Goal: Task Accomplishment & Management: Use online tool/utility

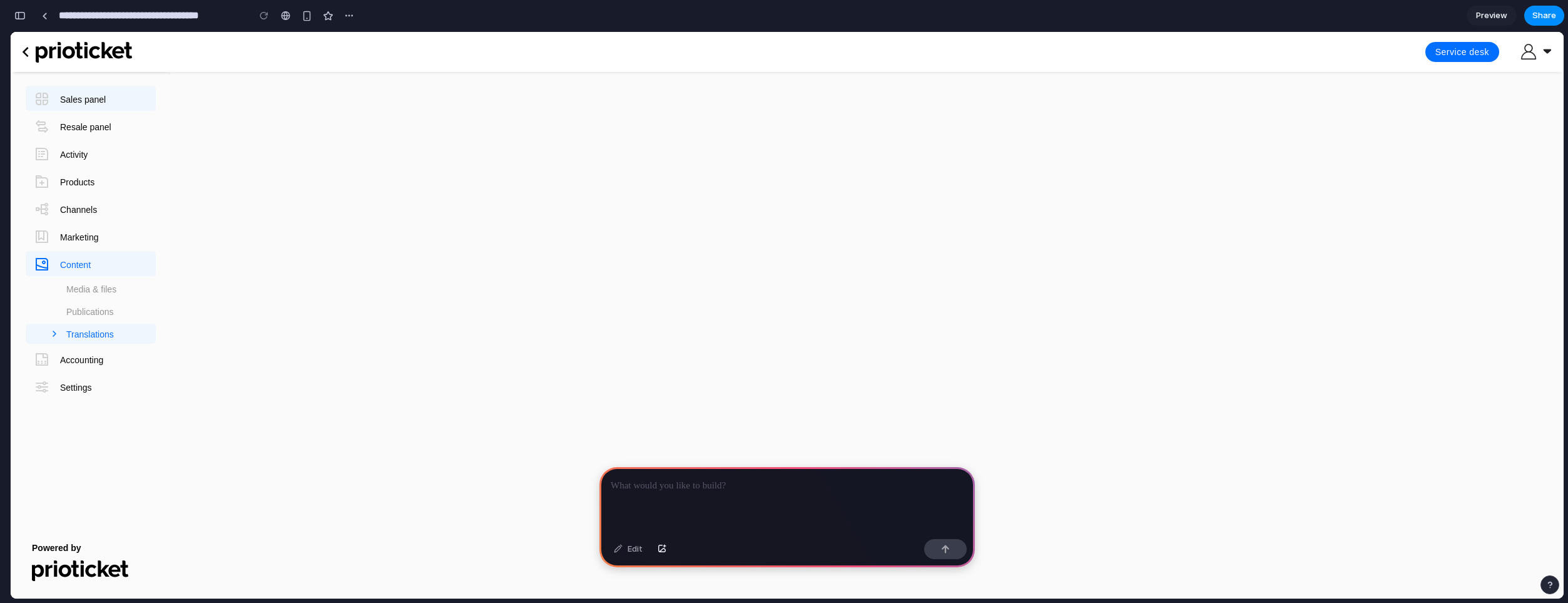
click at [110, 95] on link "Sales panel" at bounding box center [90, 98] width 130 height 25
click at [649, 483] on p at bounding box center [788, 486] width 353 height 15
click at [713, 481] on p at bounding box center [788, 486] width 353 height 15
click at [659, 551] on div "button" at bounding box center [662, 549] width 9 height 8
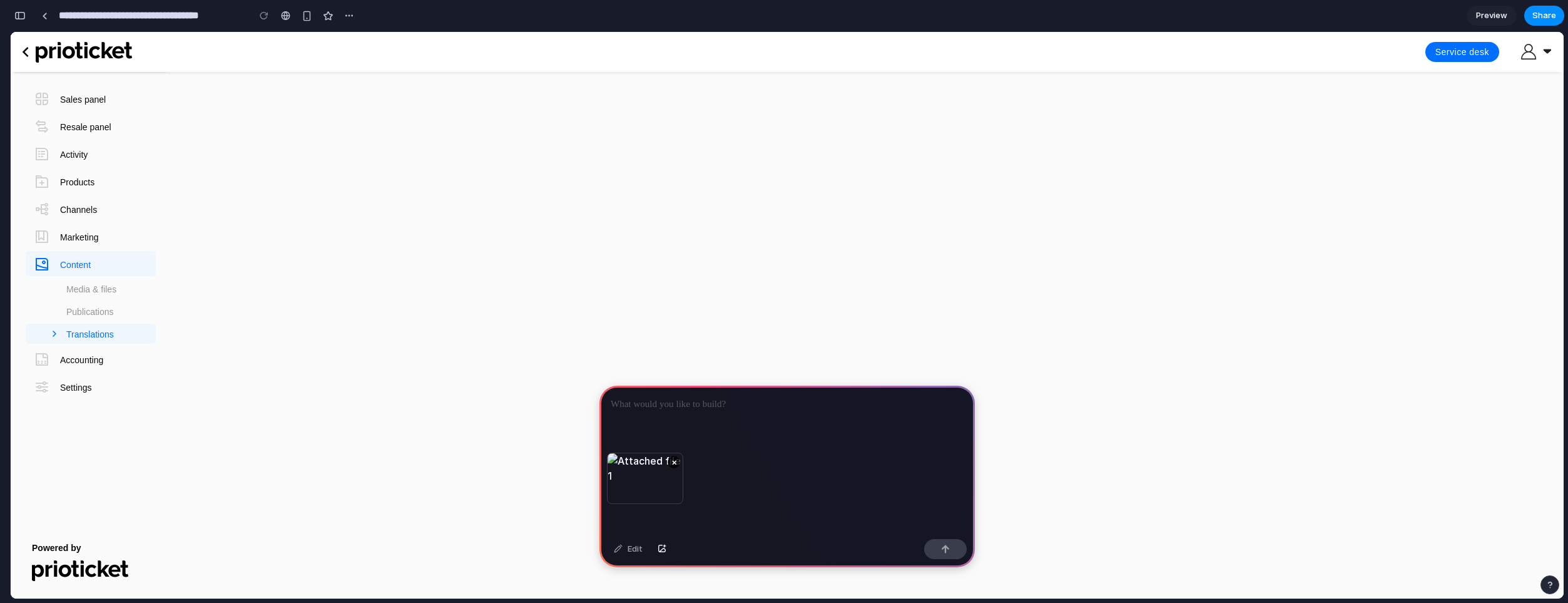
click at [684, 407] on p at bounding box center [788, 405] width 353 height 15
click at [937, 547] on button "button" at bounding box center [946, 549] width 43 height 20
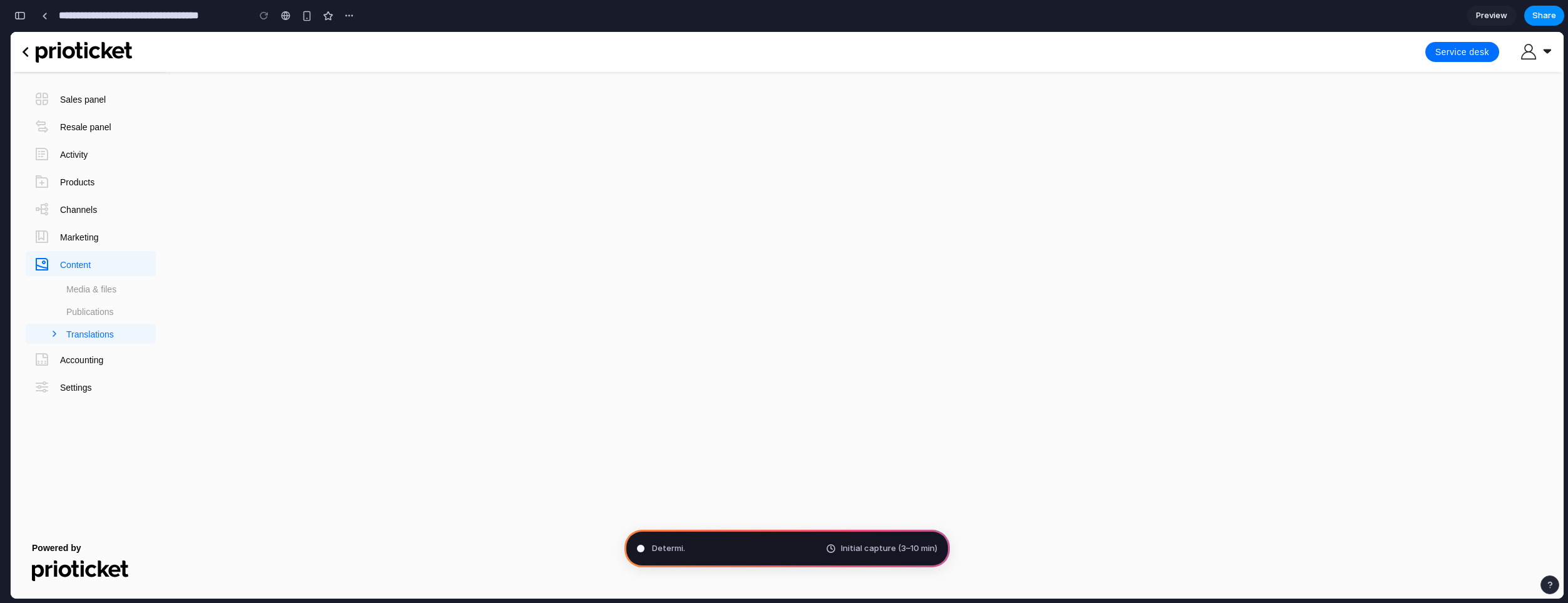
click at [53, 330] on icon at bounding box center [54, 333] width 13 height 13
click at [68, 308] on link "Publications" at bounding box center [90, 311] width 130 height 20
click at [88, 290] on link "Media & files" at bounding box center [90, 288] width 130 height 20
click at [1545, 47] on icon at bounding box center [1536, 51] width 30 height 16
click at [1491, 17] on span "Preview" at bounding box center [1492, 15] width 32 height 13
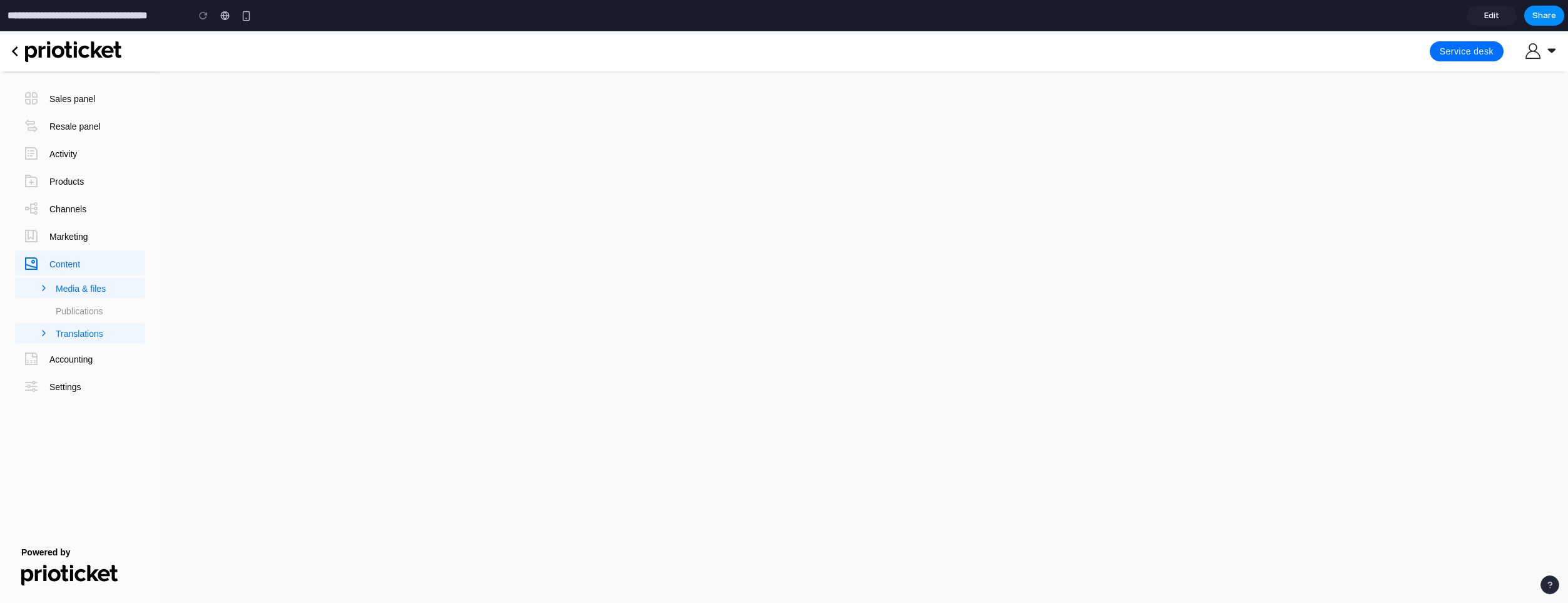
click at [96, 289] on link "Media & files" at bounding box center [80, 288] width 130 height 20
click at [1545, 50] on icon at bounding box center [1541, 50] width 30 height 16
click at [1451, 56] on button "Service desk" at bounding box center [1467, 51] width 74 height 20
click at [17, 52] on icon "chevron_left" at bounding box center [15, 51] width 20 height 20
click at [70, 105] on span "Sales panel" at bounding box center [72, 98] width 46 height 28
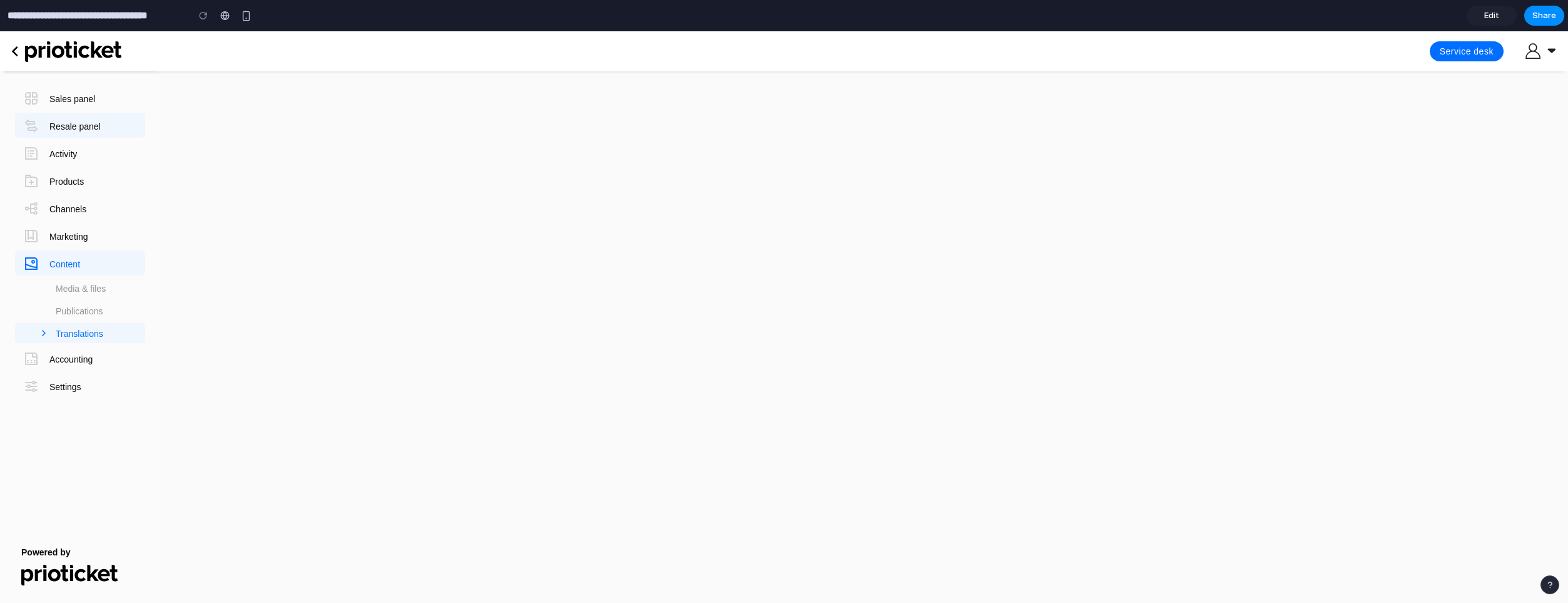
click at [73, 125] on span "Resale panel" at bounding box center [75, 126] width 51 height 28
click at [1492, 8] on link "Edit" at bounding box center [1491, 15] width 50 height 20
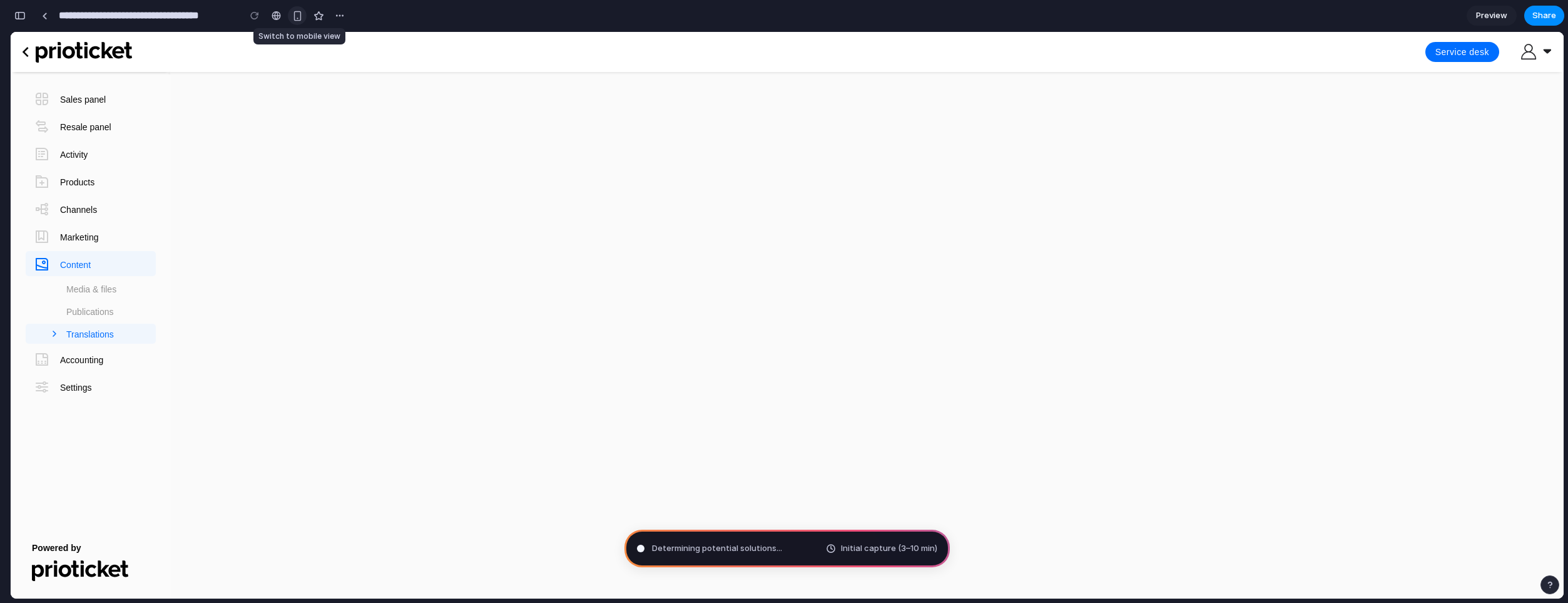
click at [301, 14] on div "button" at bounding box center [298, 16] width 11 height 11
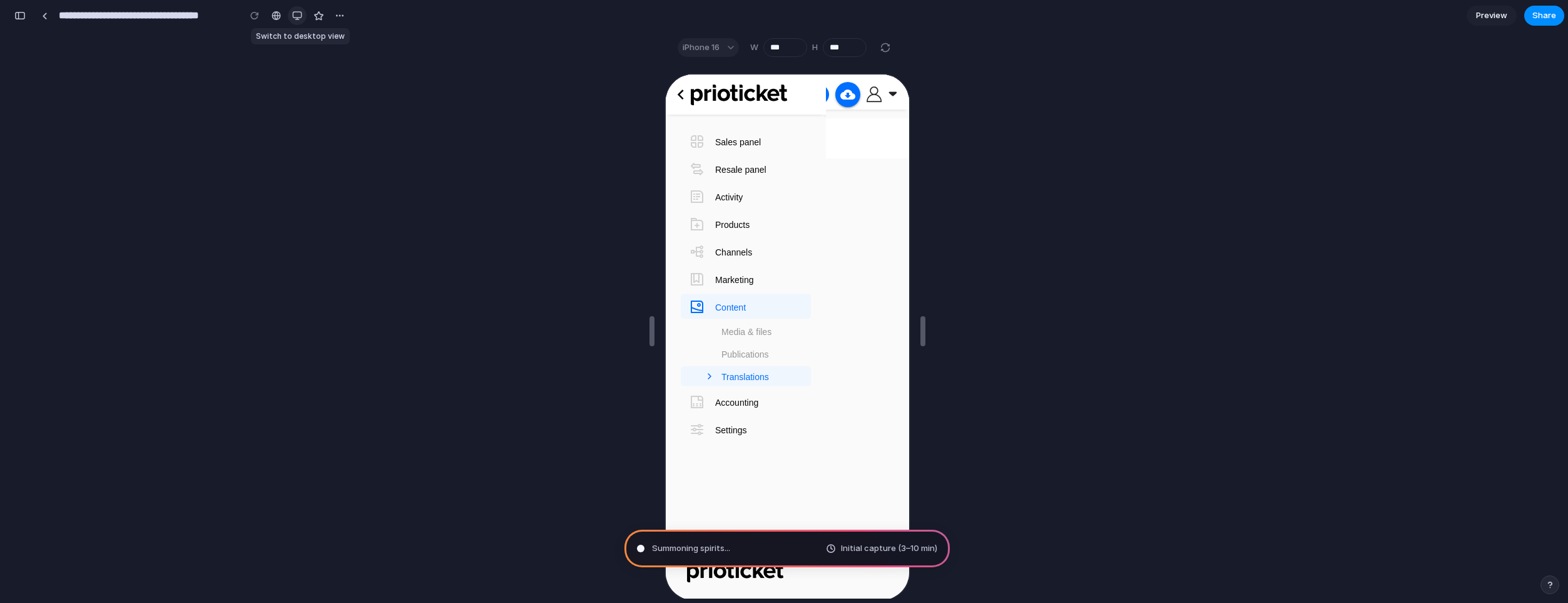
click at [289, 14] on button "button" at bounding box center [297, 15] width 19 height 19
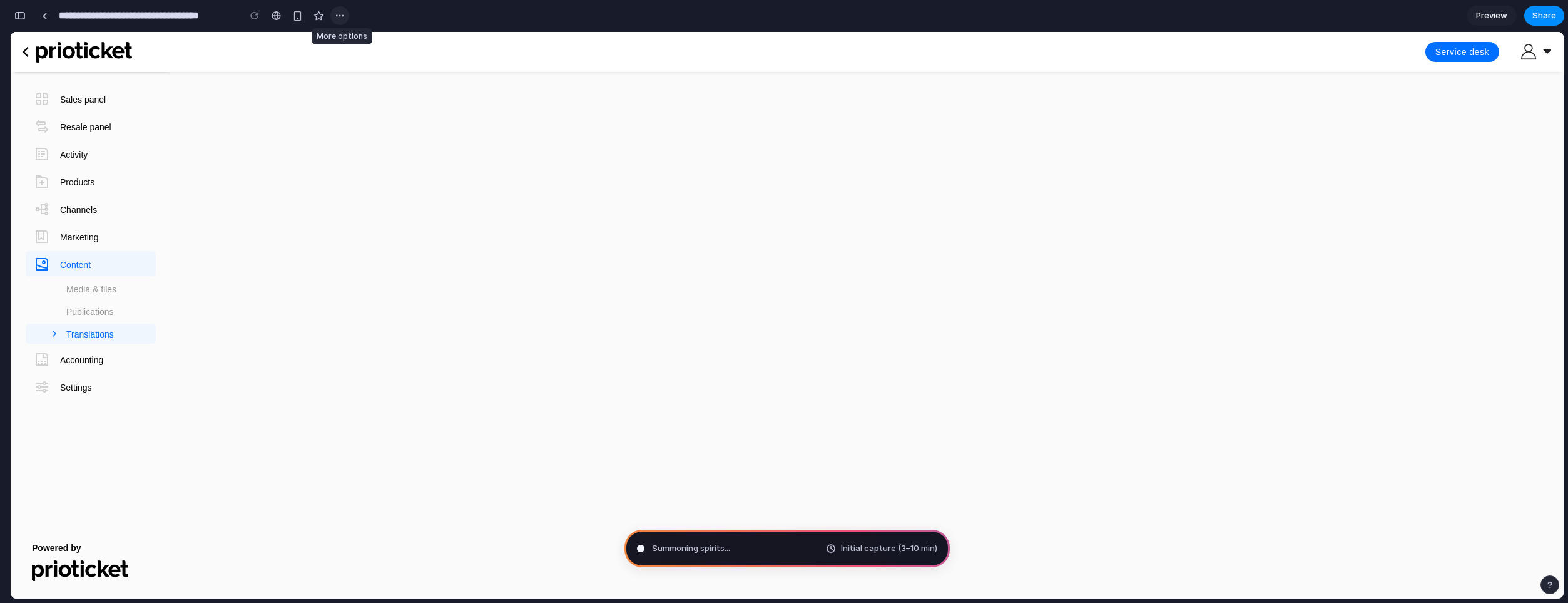
click at [342, 14] on div "button" at bounding box center [339, 15] width 10 height 10
click at [300, 95] on div "Duplicate Delete" at bounding box center [784, 302] width 1568 height 603
type input "**********"
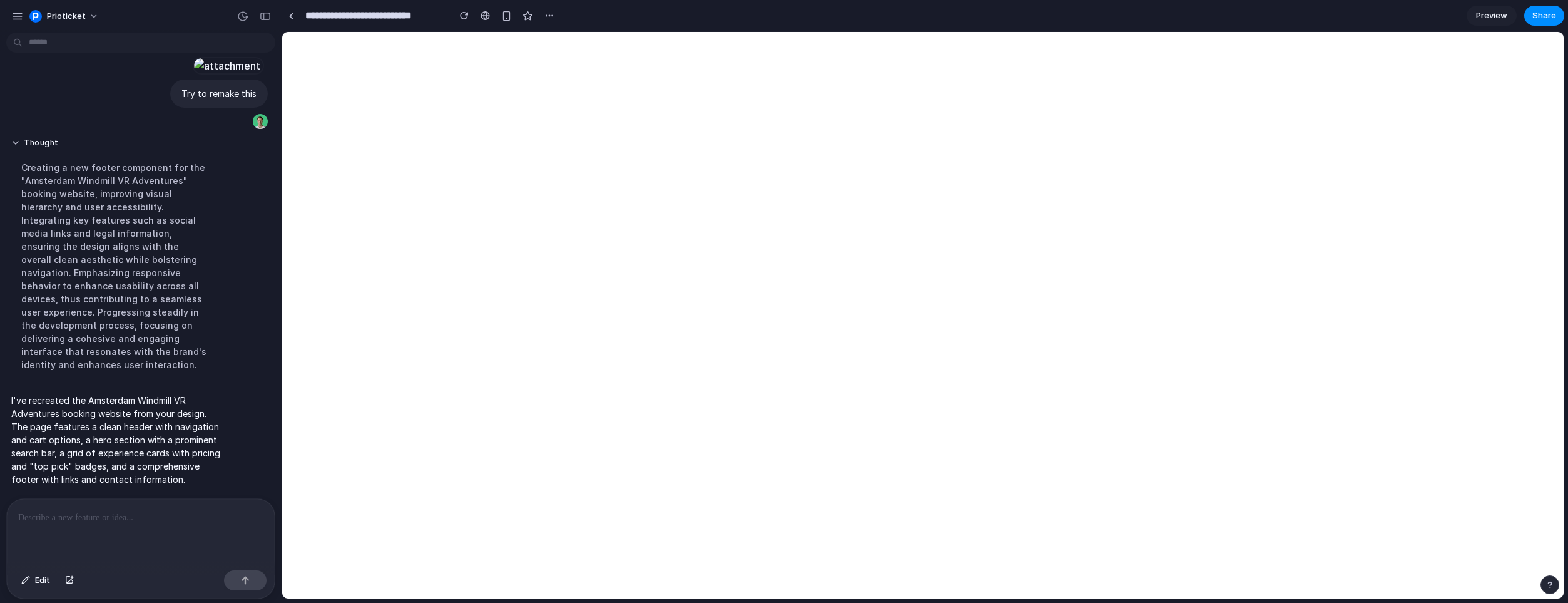
scroll to position [214, 0]
click at [1476, 17] on span "Preview" at bounding box center [1492, 15] width 32 height 13
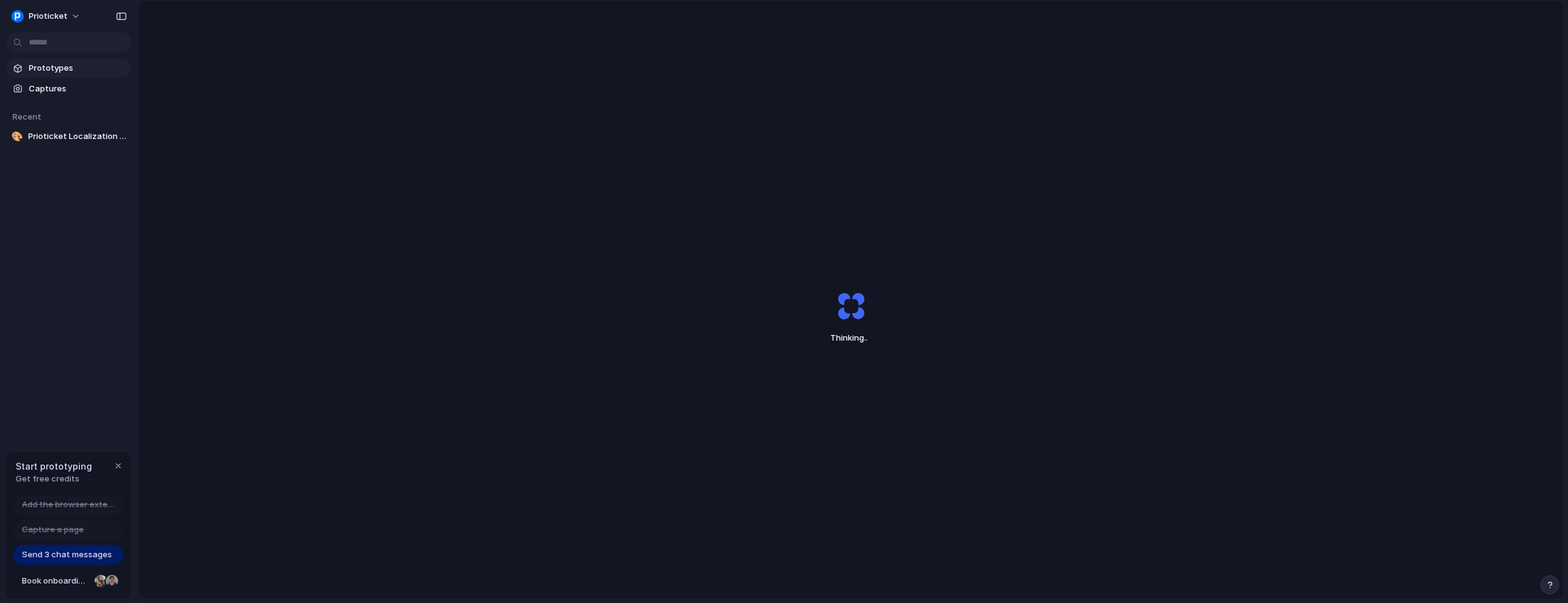
click at [50, 60] on link "Prototypes" at bounding box center [68, 68] width 125 height 19
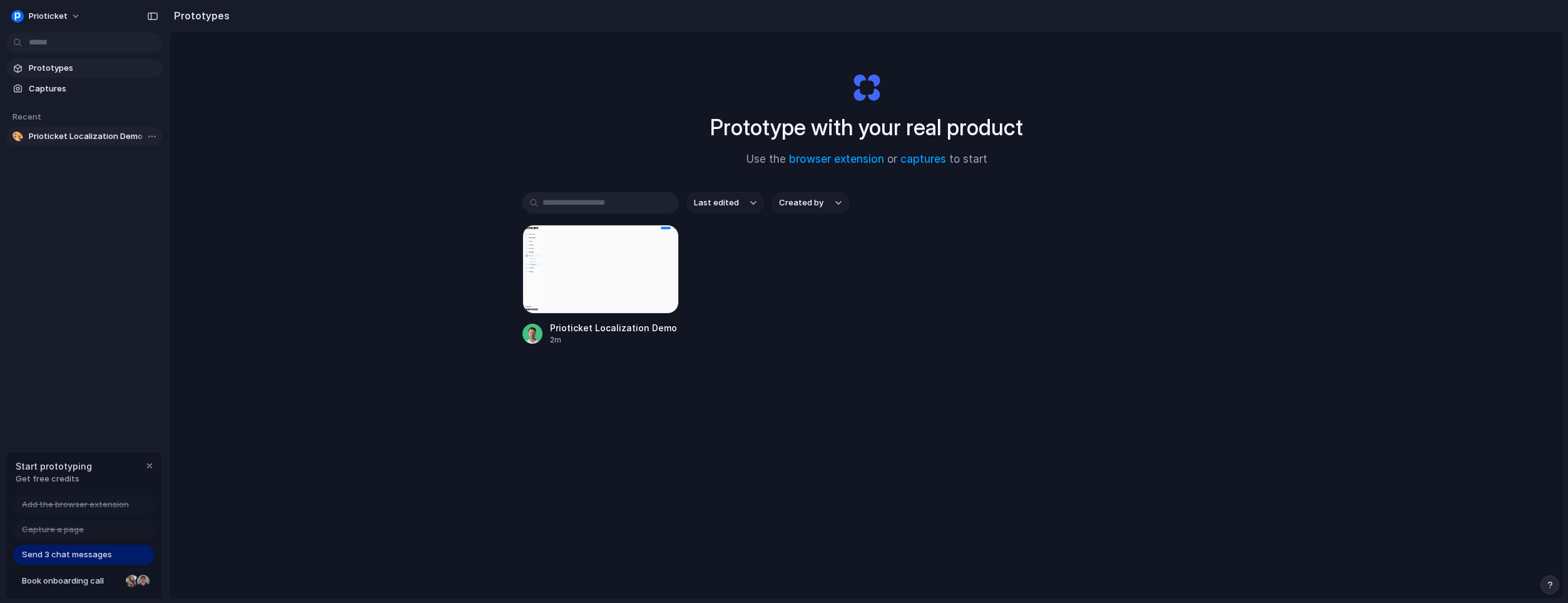
click at [50, 134] on span "Prioticket Localization Demo" at bounding box center [92, 136] width 129 height 13
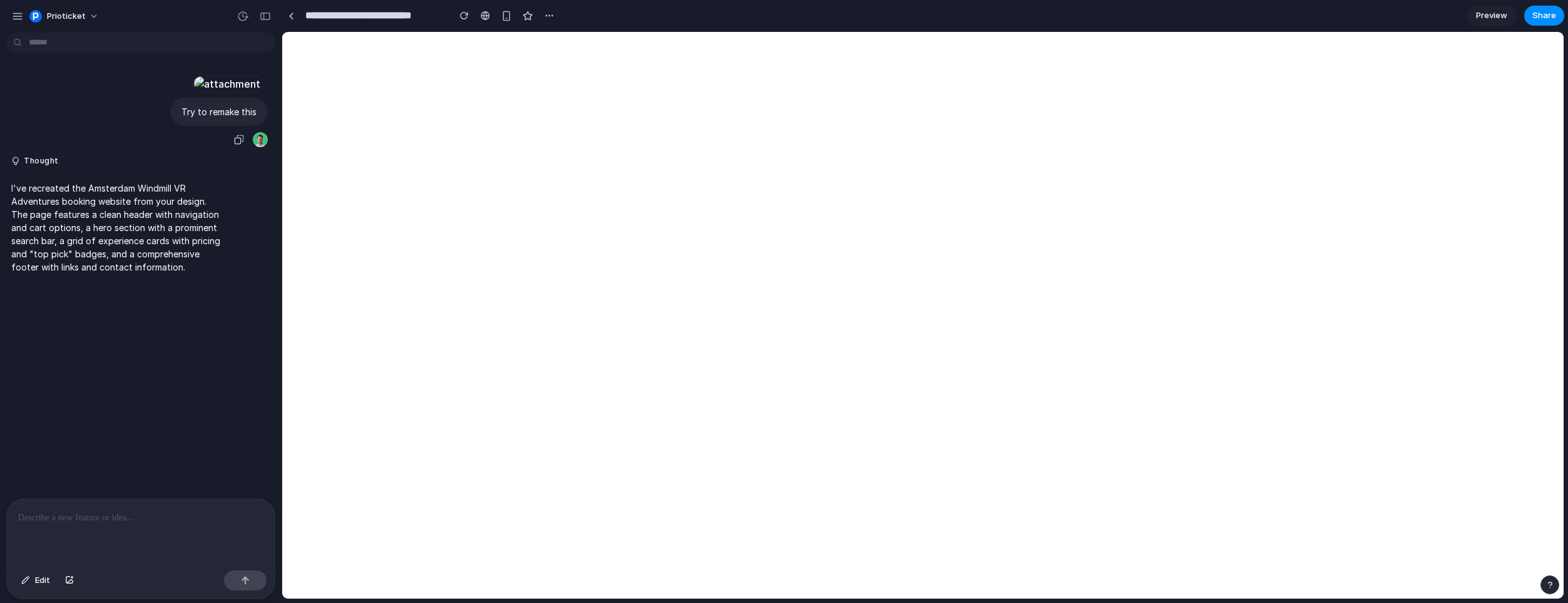
click at [192, 92] on div at bounding box center [227, 83] width 69 height 17
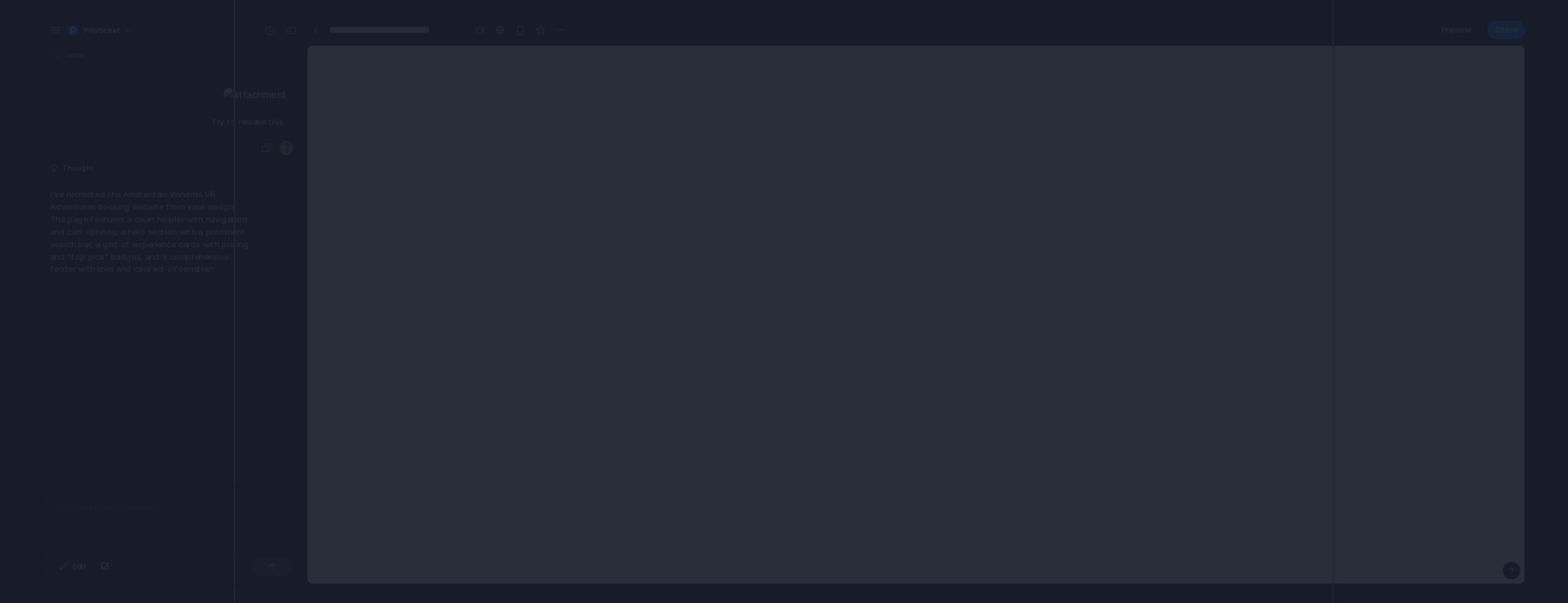
click at [267, 435] on div at bounding box center [783, 302] width 1100 height 1026
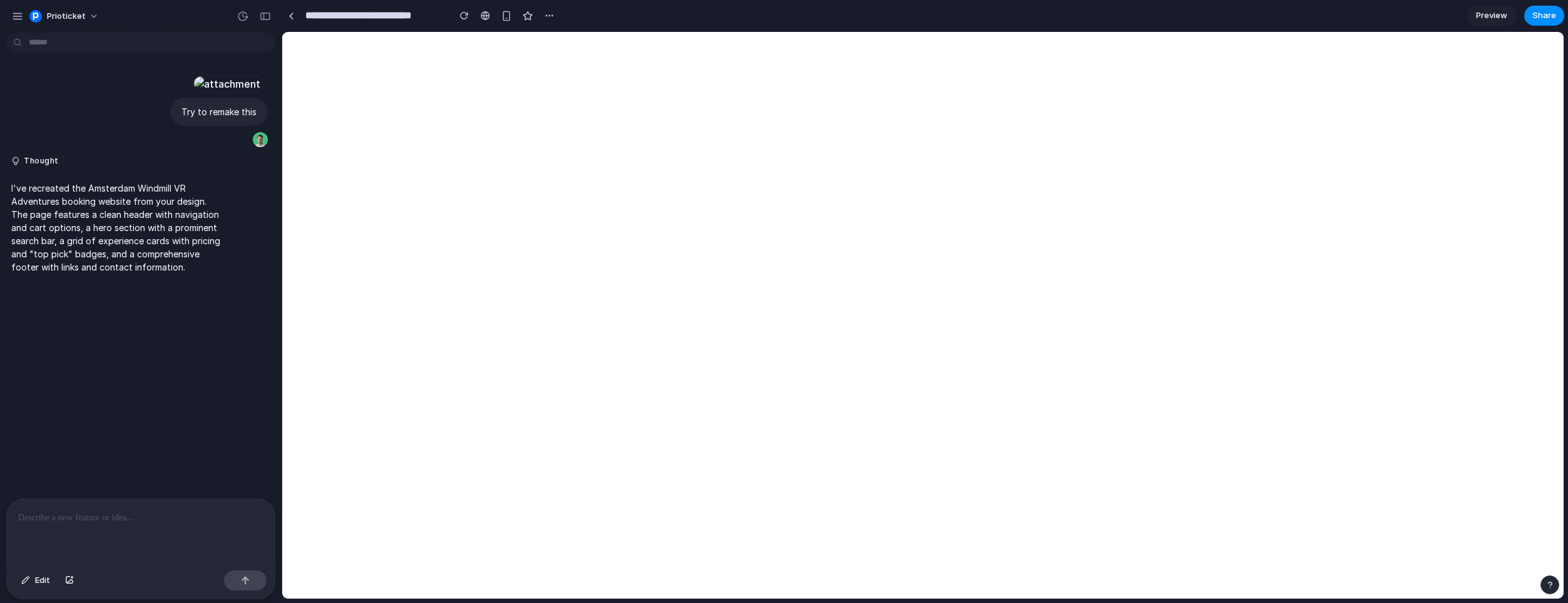
click at [113, 513] on p at bounding box center [141, 517] width 245 height 15
click at [245, 17] on div "button" at bounding box center [243, 16] width 11 height 11
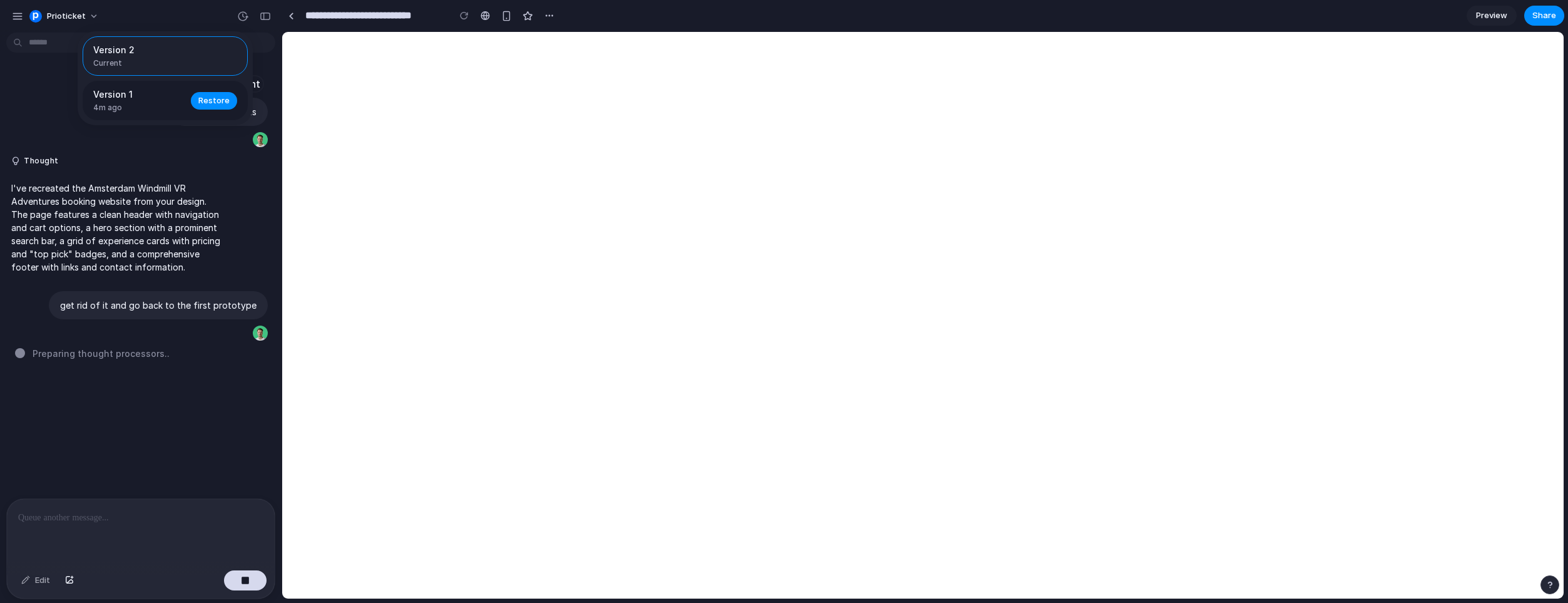
click at [145, 99] on span "Version 1" at bounding box center [138, 94] width 90 height 13
click at [116, 518] on div "Version 2 Current Version 1 4m ago Restore" at bounding box center [784, 302] width 1568 height 603
click at [246, 580] on div "button" at bounding box center [246, 580] width 9 height 9
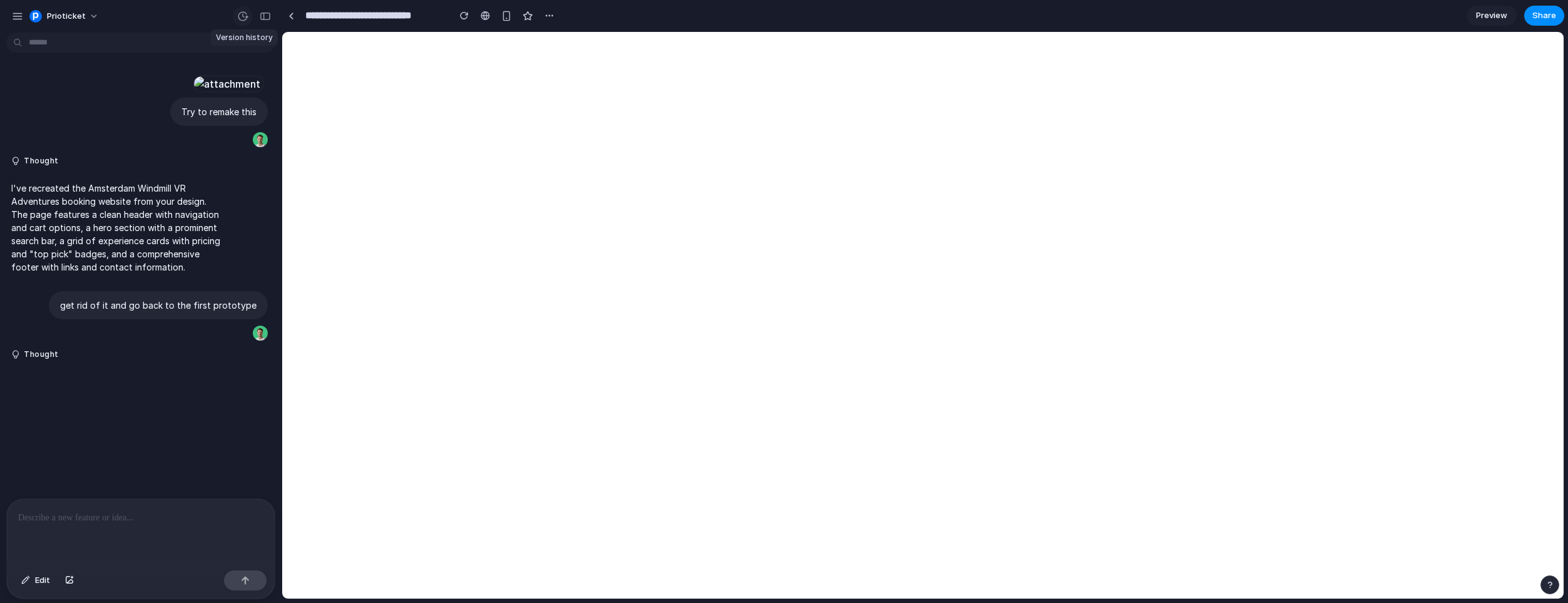
click at [238, 17] on div "button" at bounding box center [243, 16] width 11 height 11
click at [124, 107] on span "4m ago" at bounding box center [138, 108] width 90 height 11
click at [784, 186] on div "Version 2 Current Version 1 4m ago Restore" at bounding box center [784, 302] width 1568 height 603
click at [235, 17] on button "button" at bounding box center [243, 16] width 20 height 20
click at [162, 98] on span "Version 1" at bounding box center [138, 94] width 90 height 13
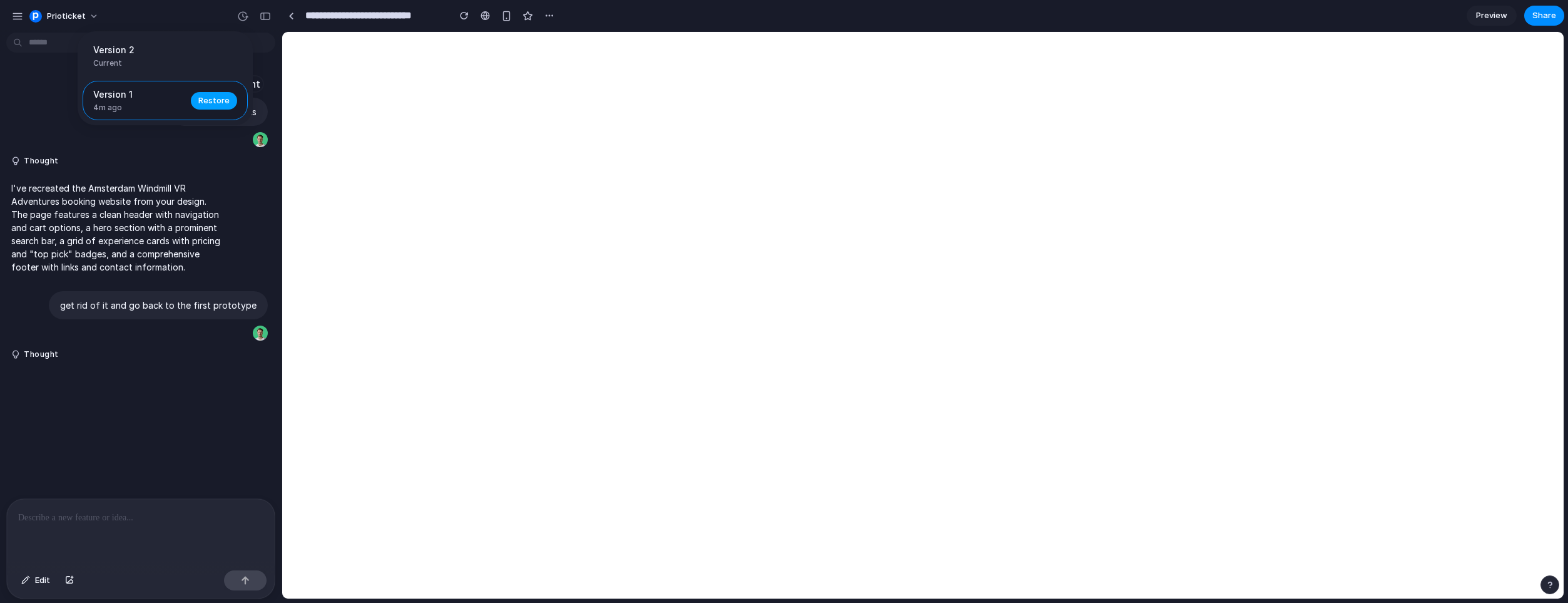
click at [220, 101] on span "Restore" at bounding box center [214, 101] width 32 height 13
click at [132, 531] on div at bounding box center [141, 532] width 268 height 66
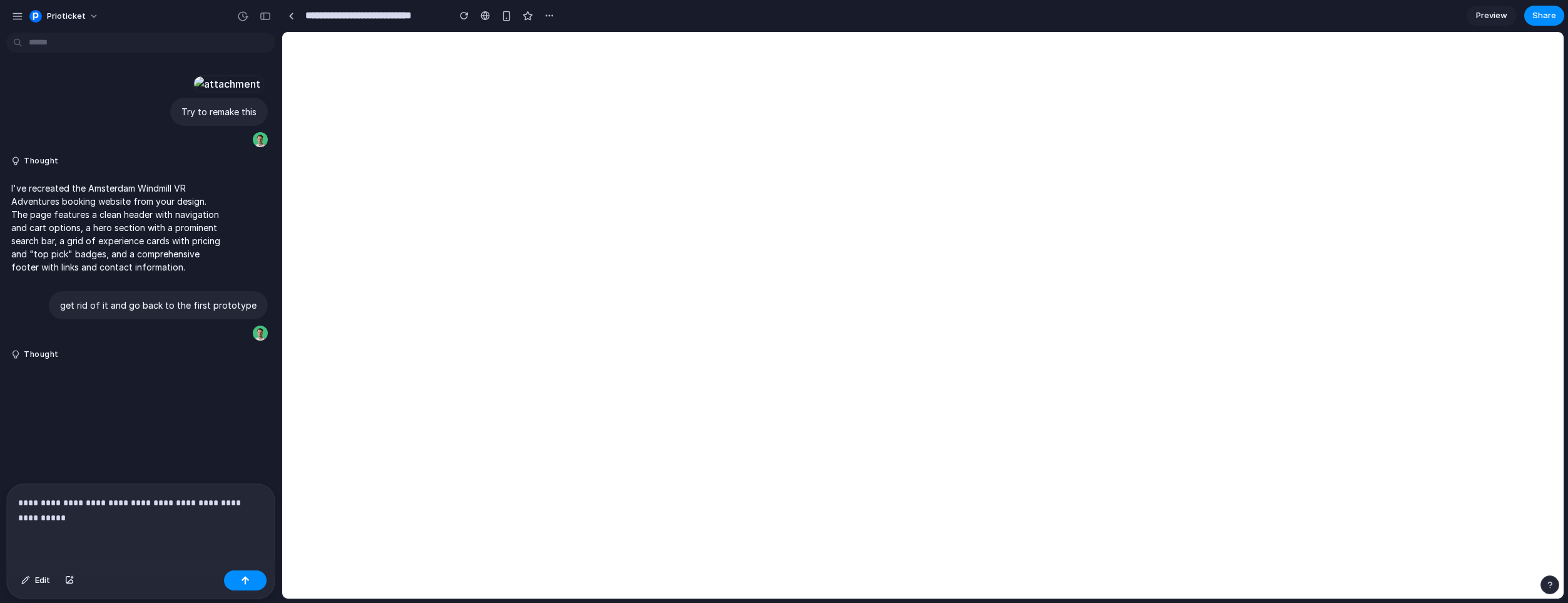
scroll to position [85, 0]
click at [252, 576] on button "button" at bounding box center [245, 580] width 43 height 20
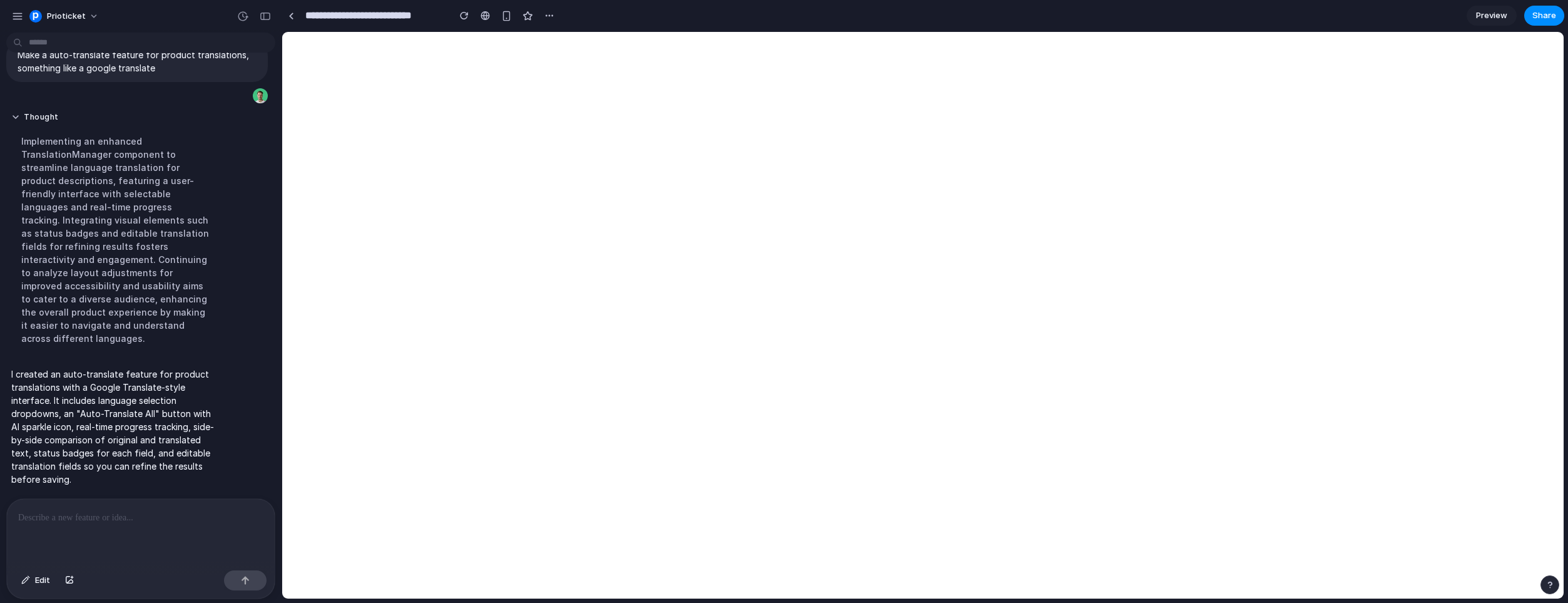
scroll to position [532, 0]
click at [1542, 20] on span "Share" at bounding box center [1545, 15] width 24 height 13
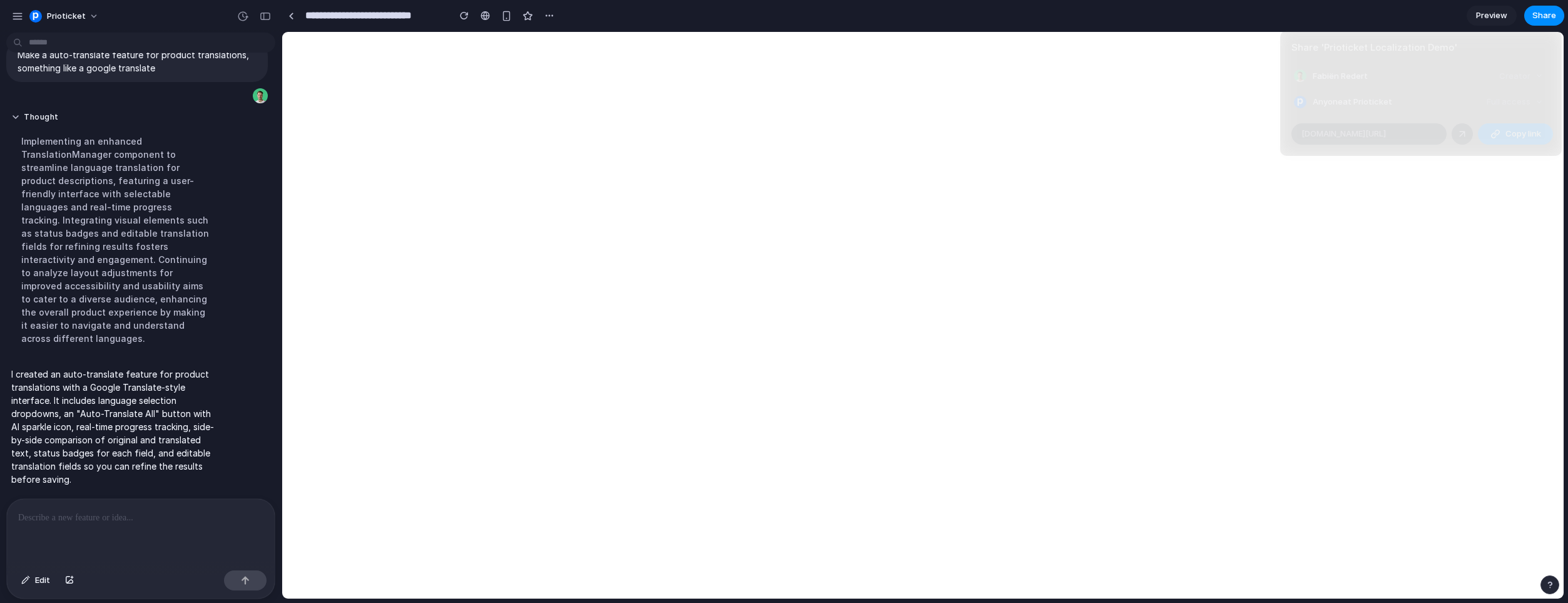
click at [1130, 107] on div "Share ' Prioticket Localization Demo ' Fabiën Redert Creator Anyone at Priotick…" at bounding box center [784, 302] width 1568 height 603
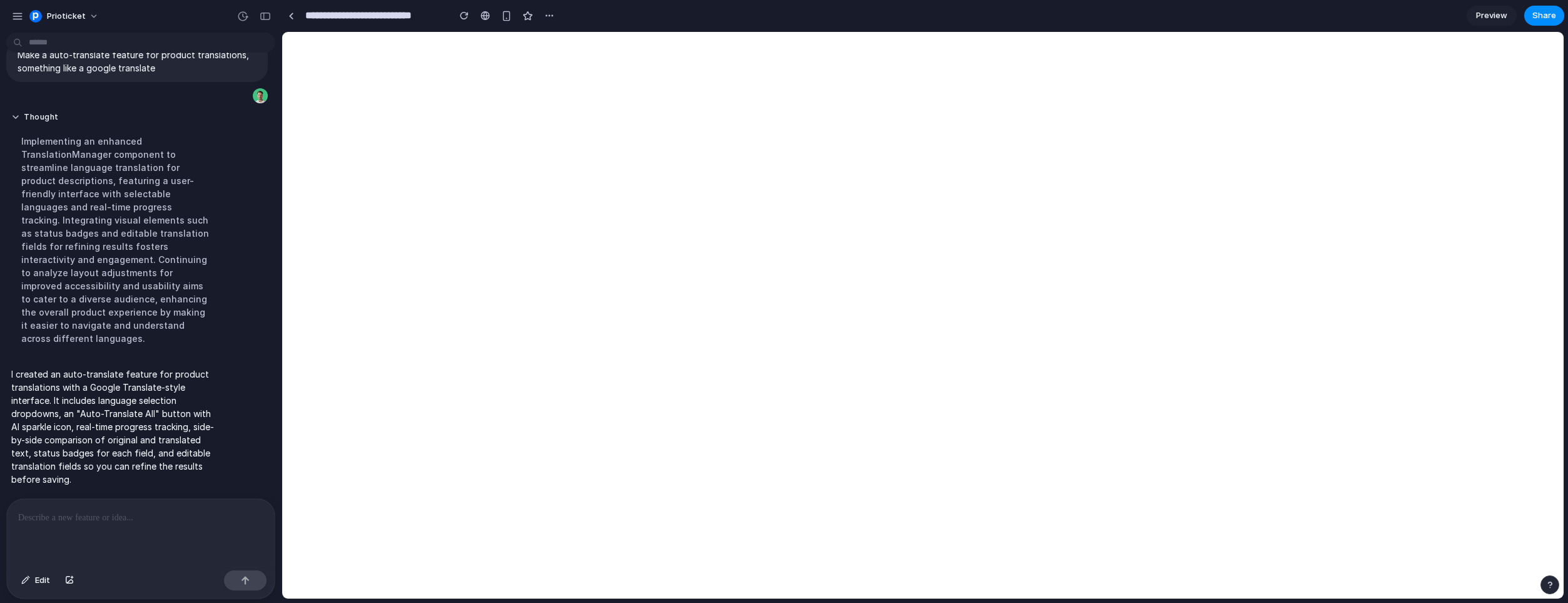
click at [110, 511] on p at bounding box center [141, 517] width 245 height 15
click at [1545, 5] on button "Share" at bounding box center [1544, 15] width 40 height 20
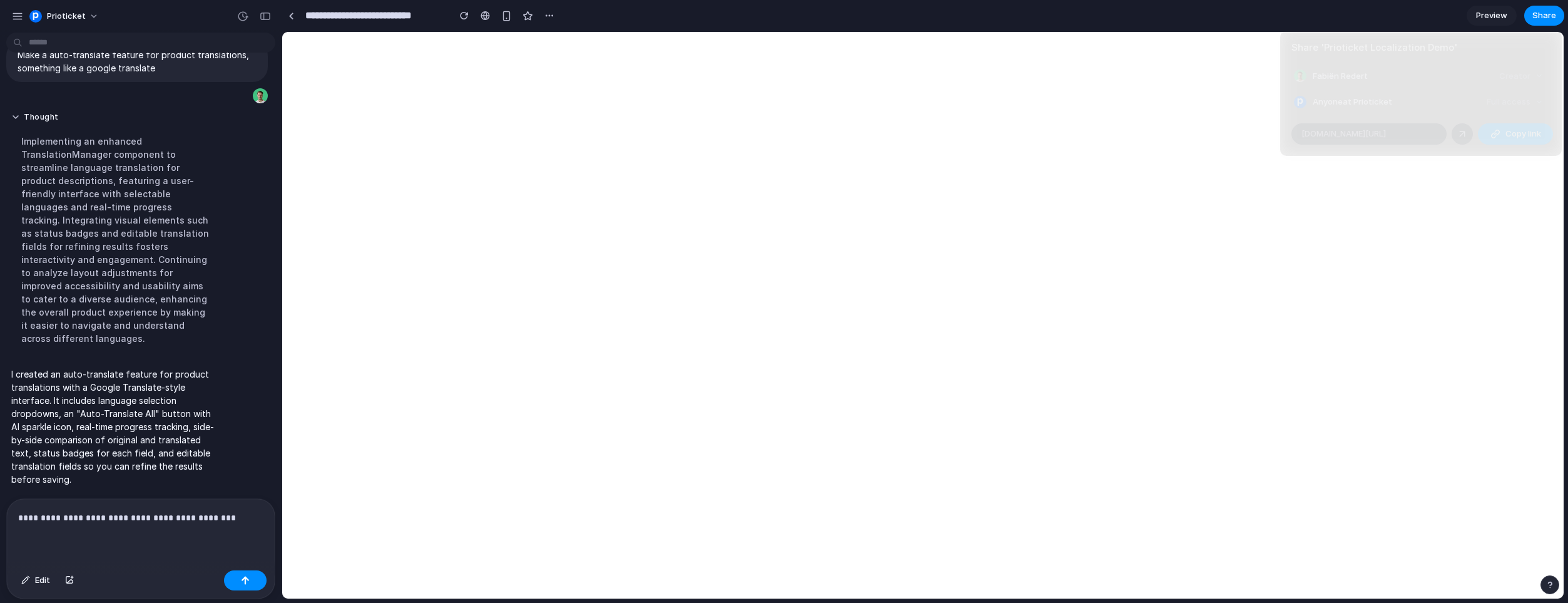
click at [1494, 134] on div "button" at bounding box center [1495, 133] width 10 height 10
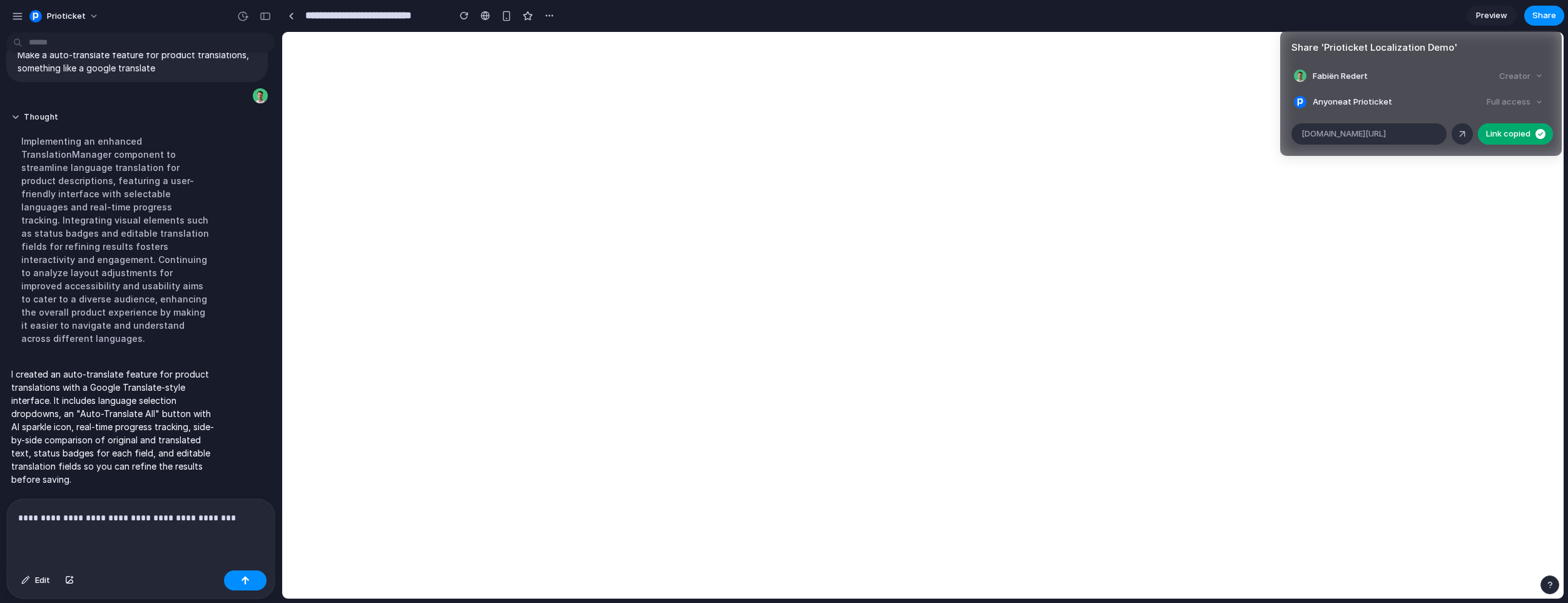
click at [229, 586] on div "Share ' Prioticket Localization Demo ' Fabiën Redert Creator Anyone at Priotick…" at bounding box center [784, 302] width 1568 height 603
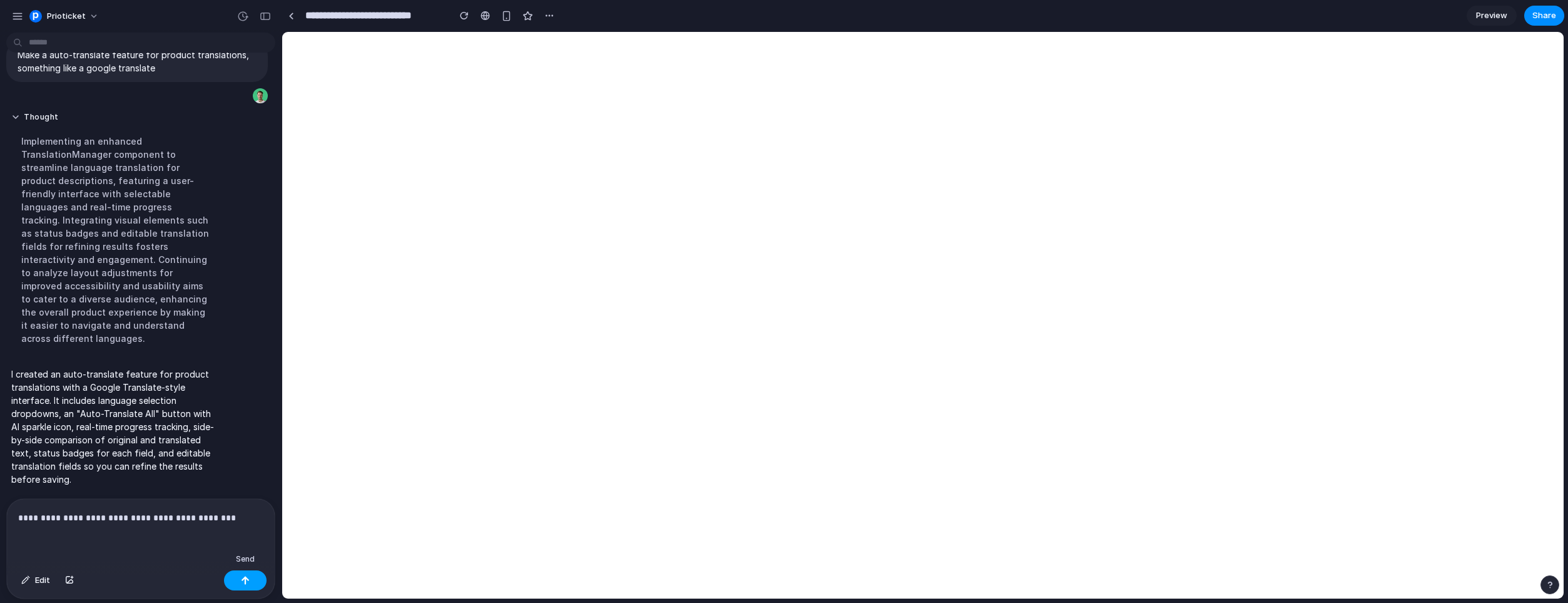
click at [248, 577] on div "button" at bounding box center [246, 580] width 9 height 9
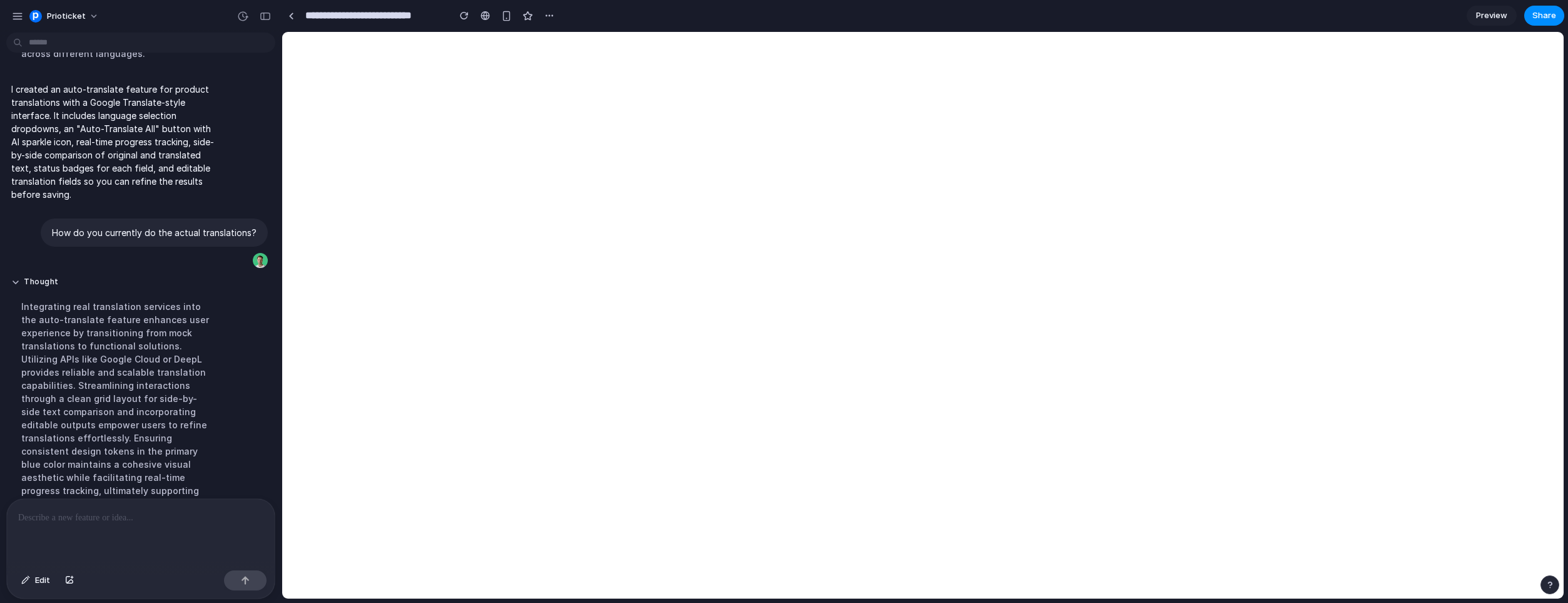
scroll to position [739, 0]
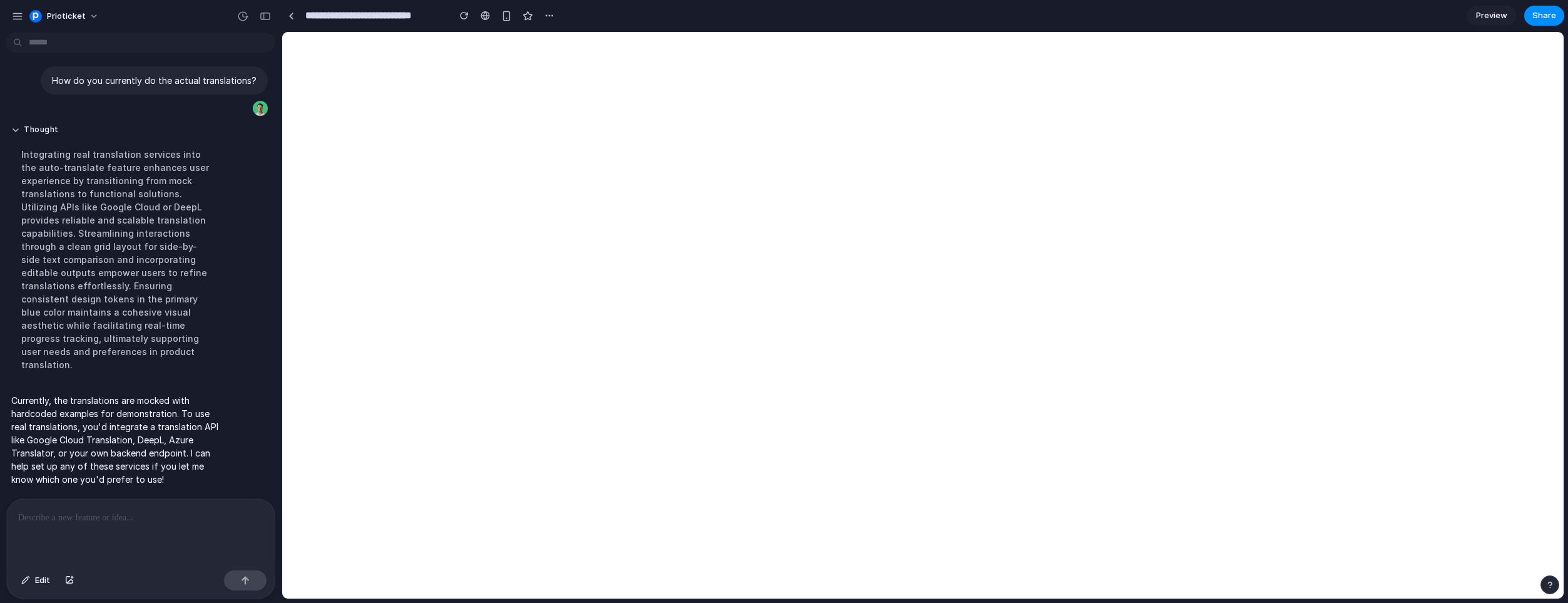
click at [165, 410] on p "Currently, the translations are mocked with hardcoded examples for demonstratio…" at bounding box center [116, 440] width 209 height 92
drag, startPoint x: 154, startPoint y: 423, endPoint x: 189, endPoint y: 454, distance: 46.8
click at [189, 453] on p "Currently, the translations are mocked with hardcoded examples for demonstratio…" at bounding box center [116, 440] width 209 height 92
click at [212, 441] on p "Currently, the translations are mocked with hardcoded examples for demonstratio…" at bounding box center [116, 440] width 209 height 92
click at [138, 520] on p at bounding box center [141, 517] width 245 height 15
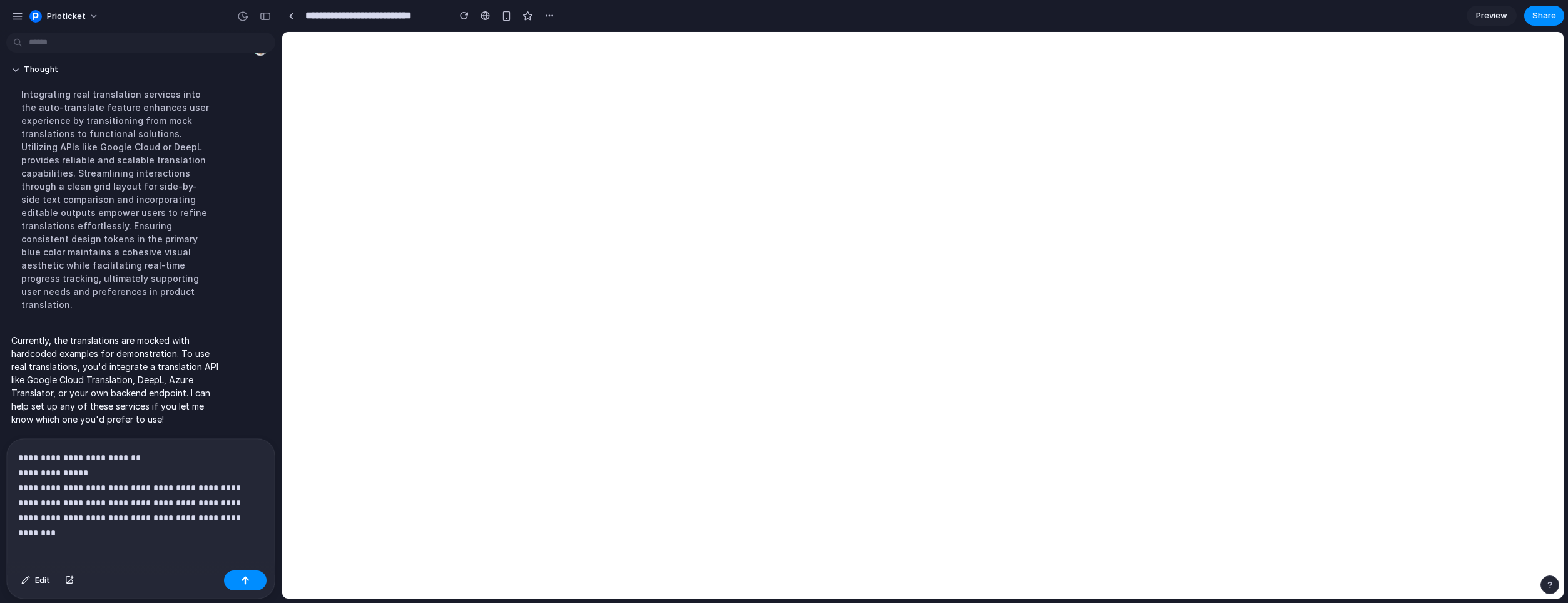
click at [95, 483] on p "**********" at bounding box center [141, 488] width 245 height 75
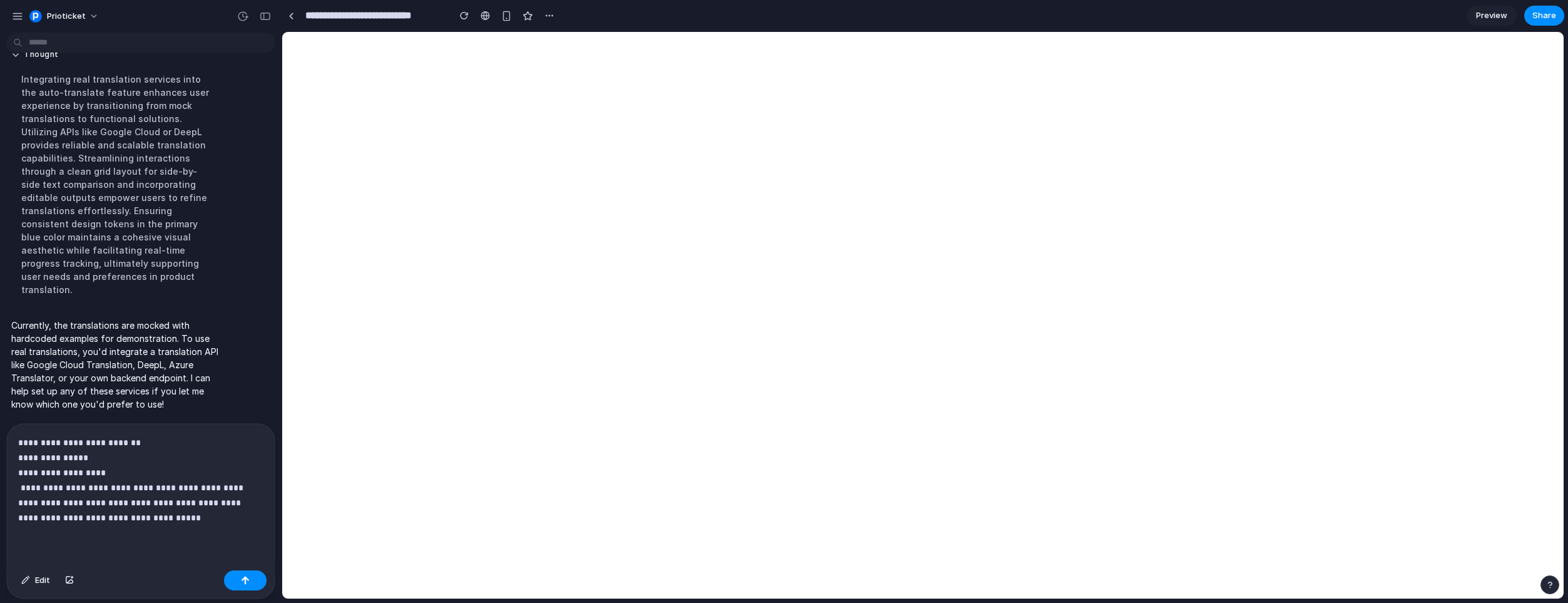
click at [100, 483] on p "**********" at bounding box center [141, 480] width 245 height 90
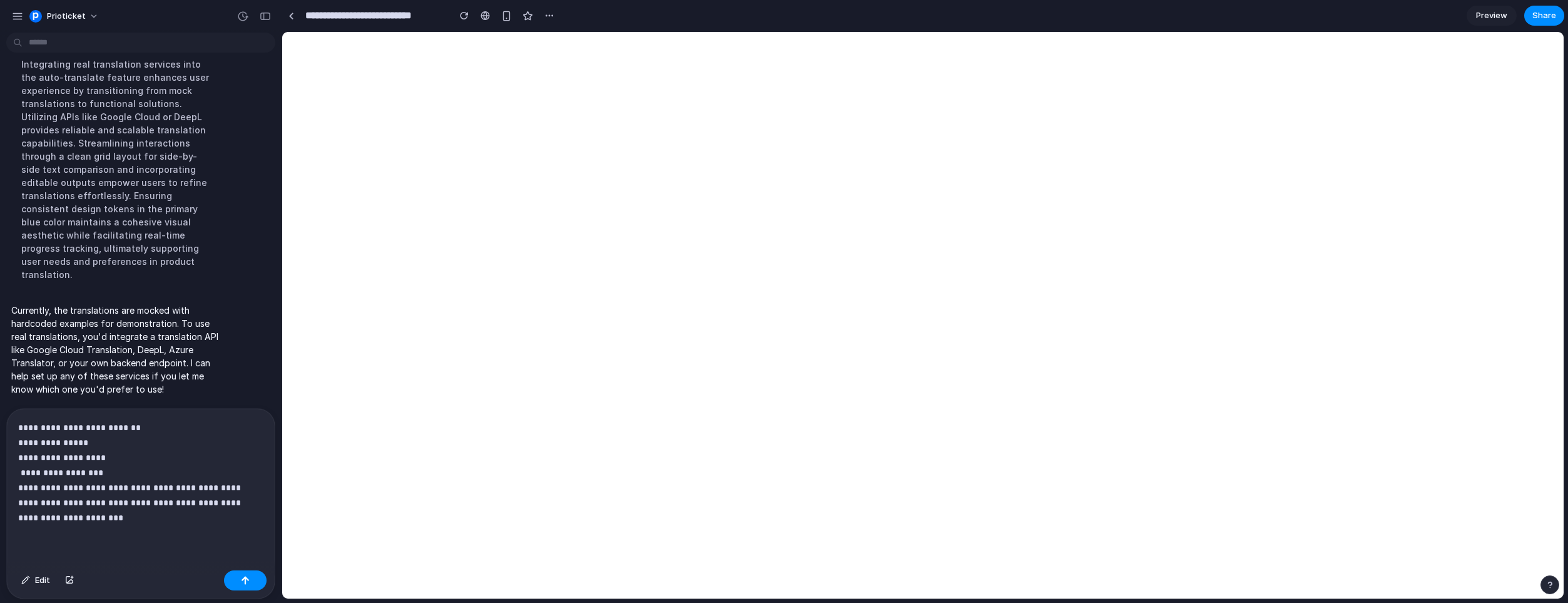
click at [69, 480] on p "**********" at bounding box center [141, 473] width 245 height 105
click at [70, 498] on p "**********" at bounding box center [141, 473] width 245 height 105
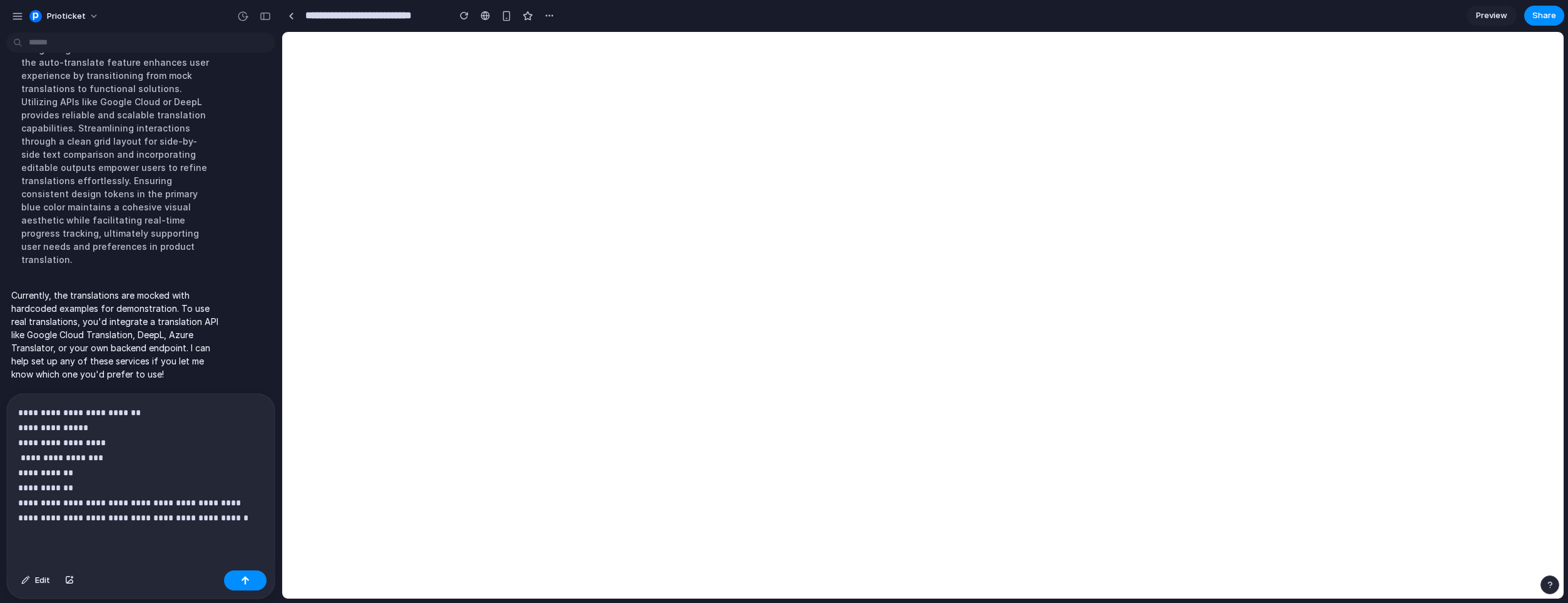
click at [68, 501] on p "**********" at bounding box center [141, 465] width 245 height 120
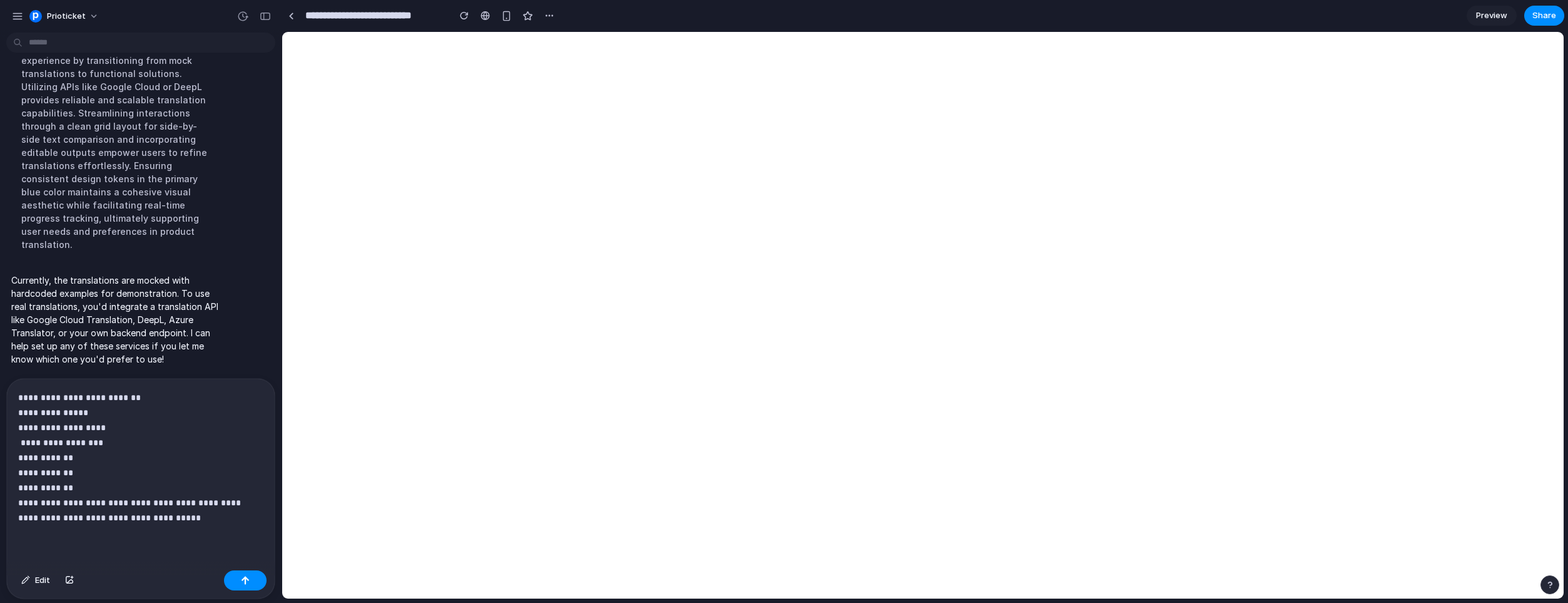
click at [111, 498] on p "**********" at bounding box center [141, 458] width 245 height 135
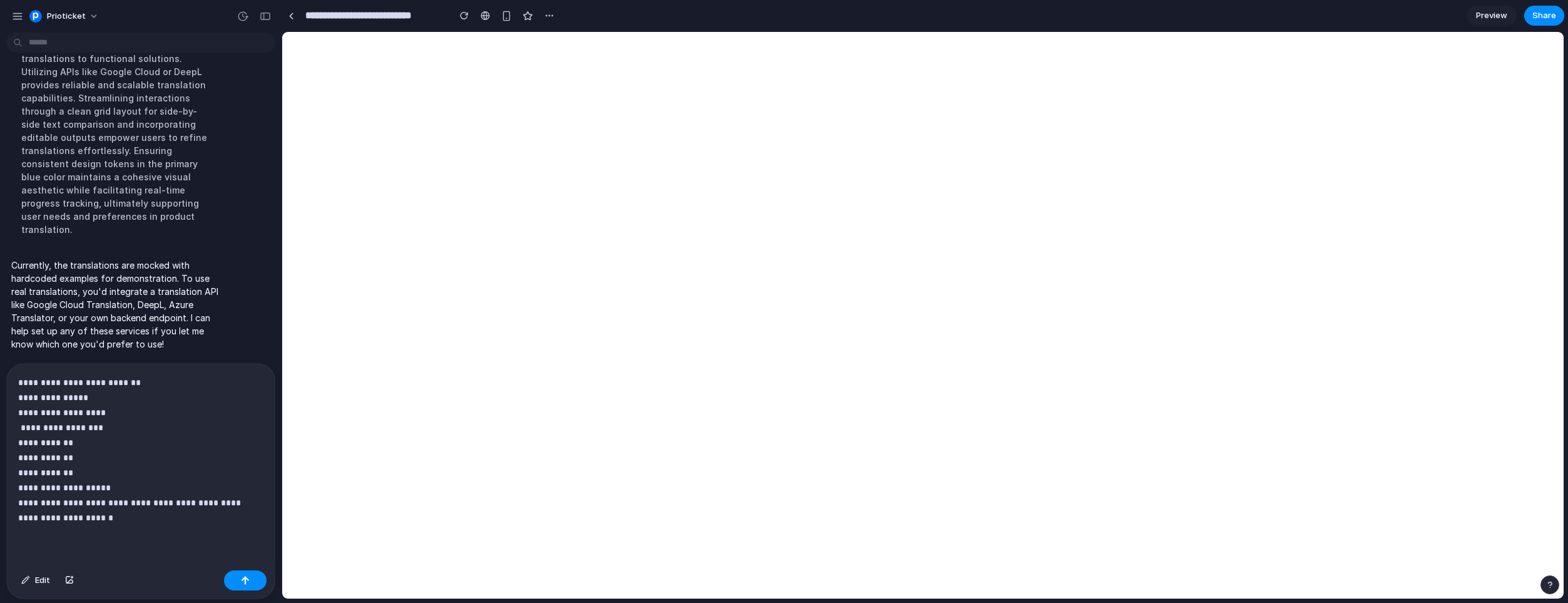
click at [119, 499] on p "**********" at bounding box center [141, 450] width 245 height 150
click at [106, 514] on p "**********" at bounding box center [141, 450] width 245 height 150
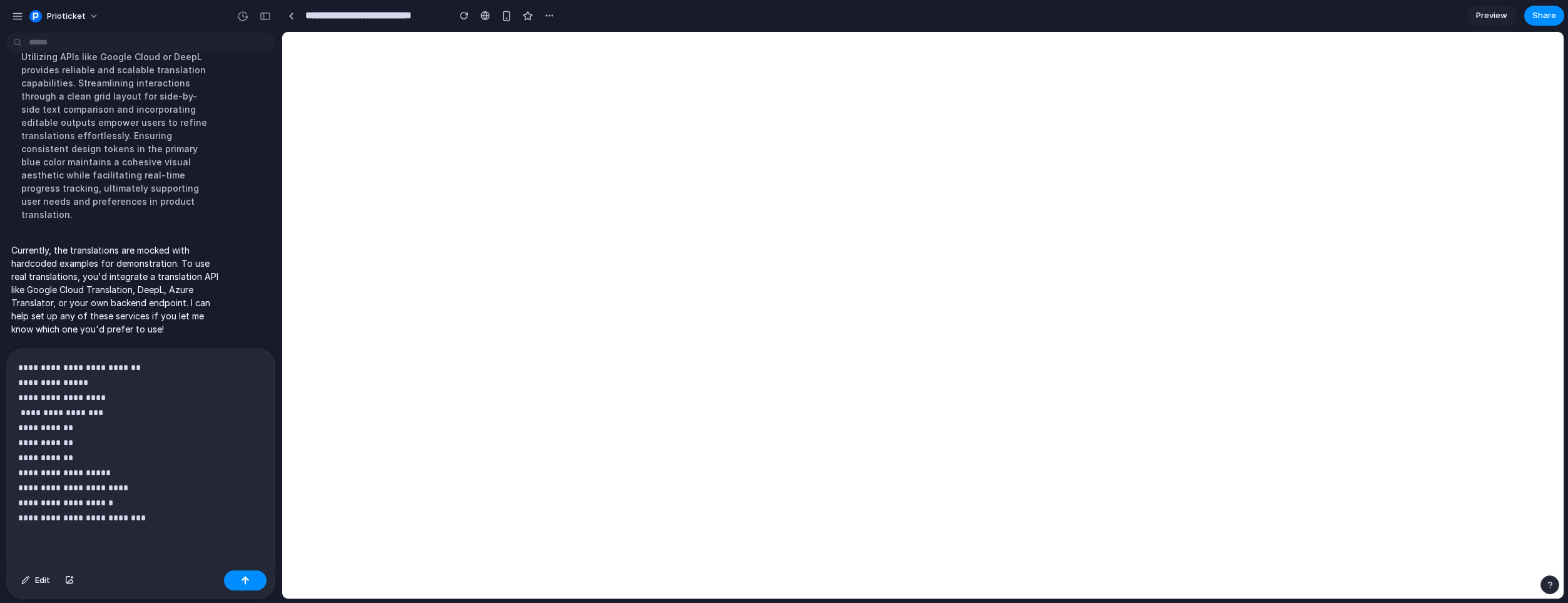
click at [91, 512] on p "**********" at bounding box center [141, 443] width 245 height 165
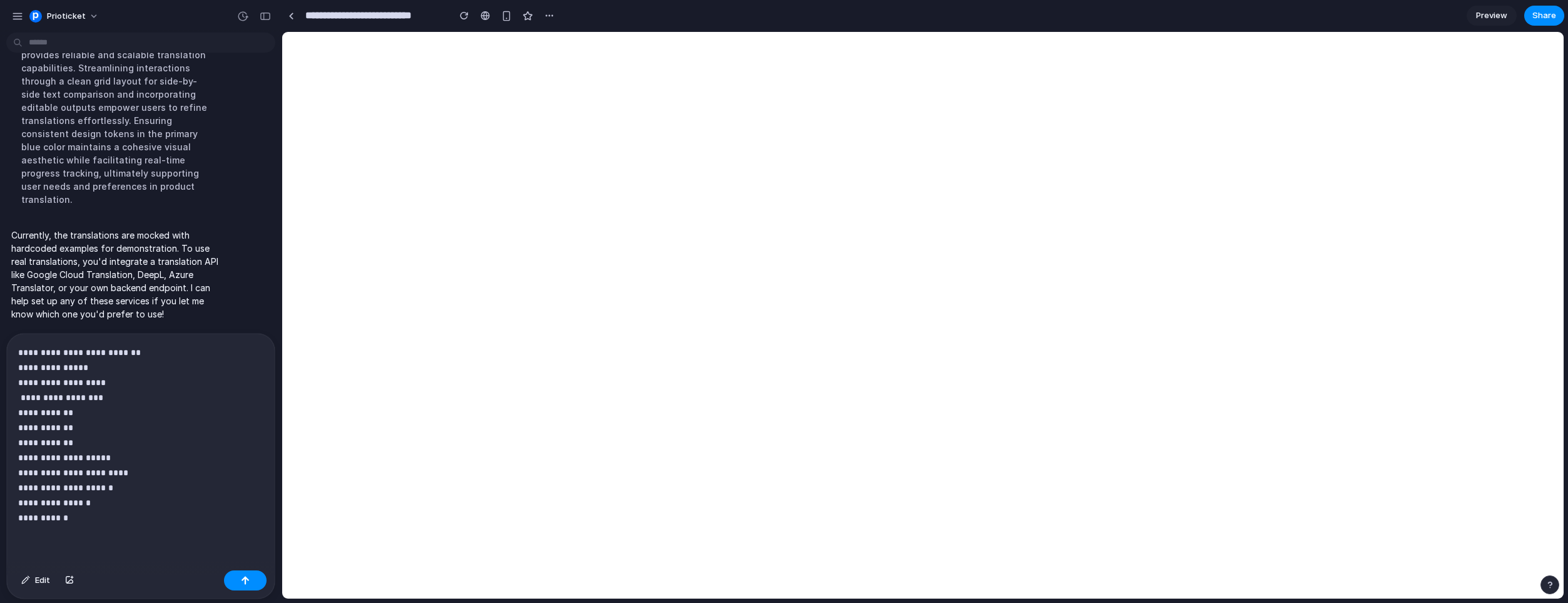
click at [129, 518] on p "**********" at bounding box center [141, 435] width 245 height 180
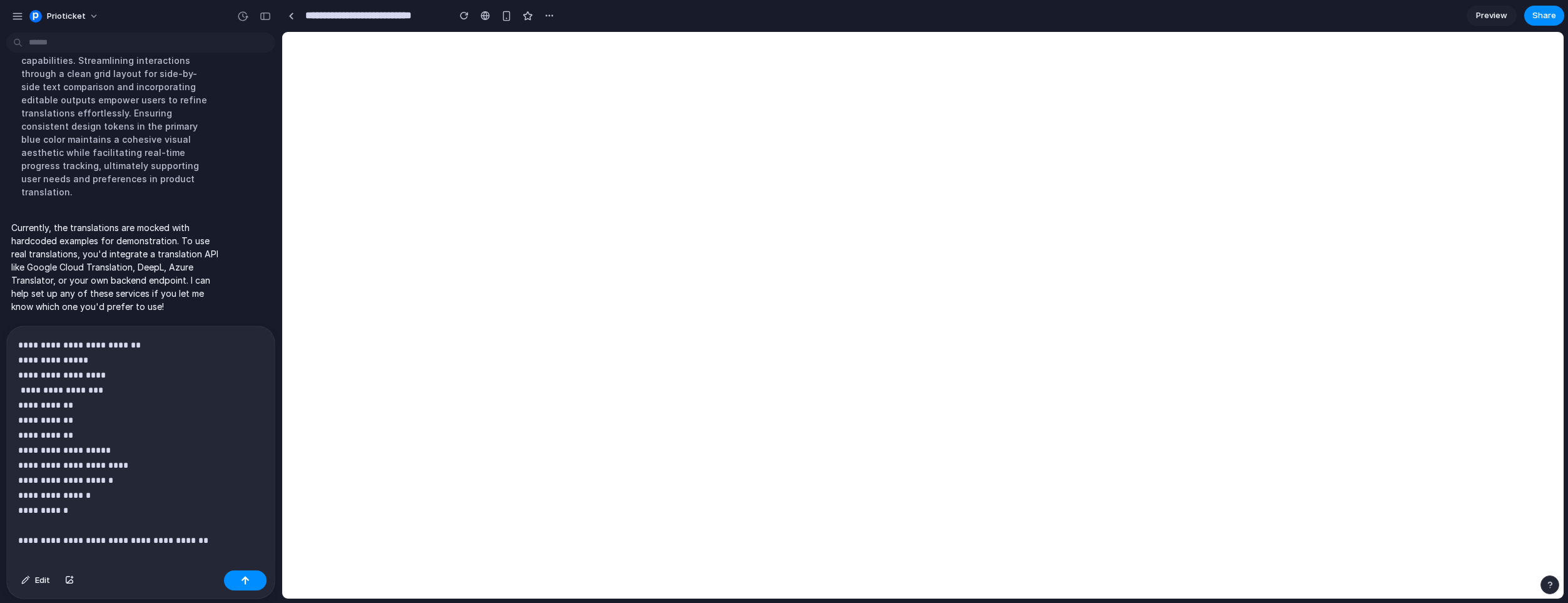
click at [64, 537] on p "**********" at bounding box center [141, 443] width 245 height 211
click at [201, 536] on p "**********" at bounding box center [141, 443] width 245 height 211
click at [58, 552] on p "**********" at bounding box center [141, 450] width 245 height 226
click at [213, 554] on p "**********" at bounding box center [141, 450] width 245 height 226
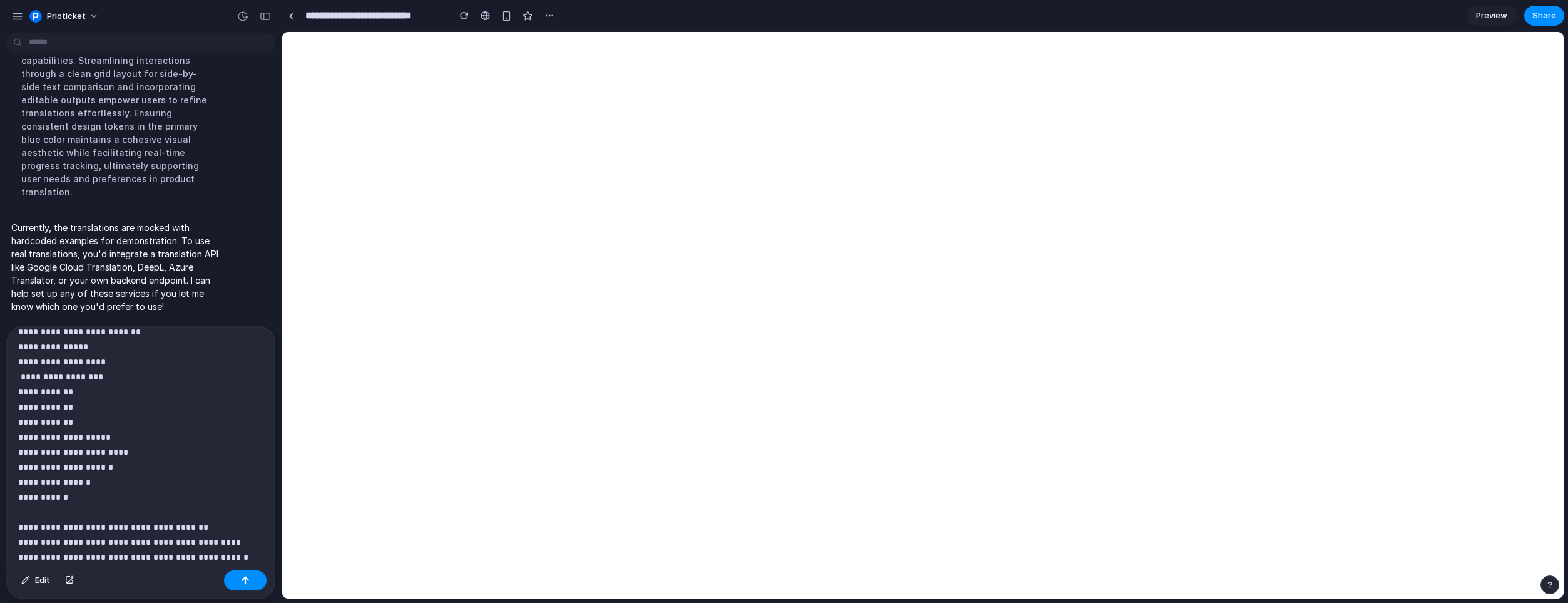
click at [258, 541] on p "**********" at bounding box center [141, 444] width 245 height 241
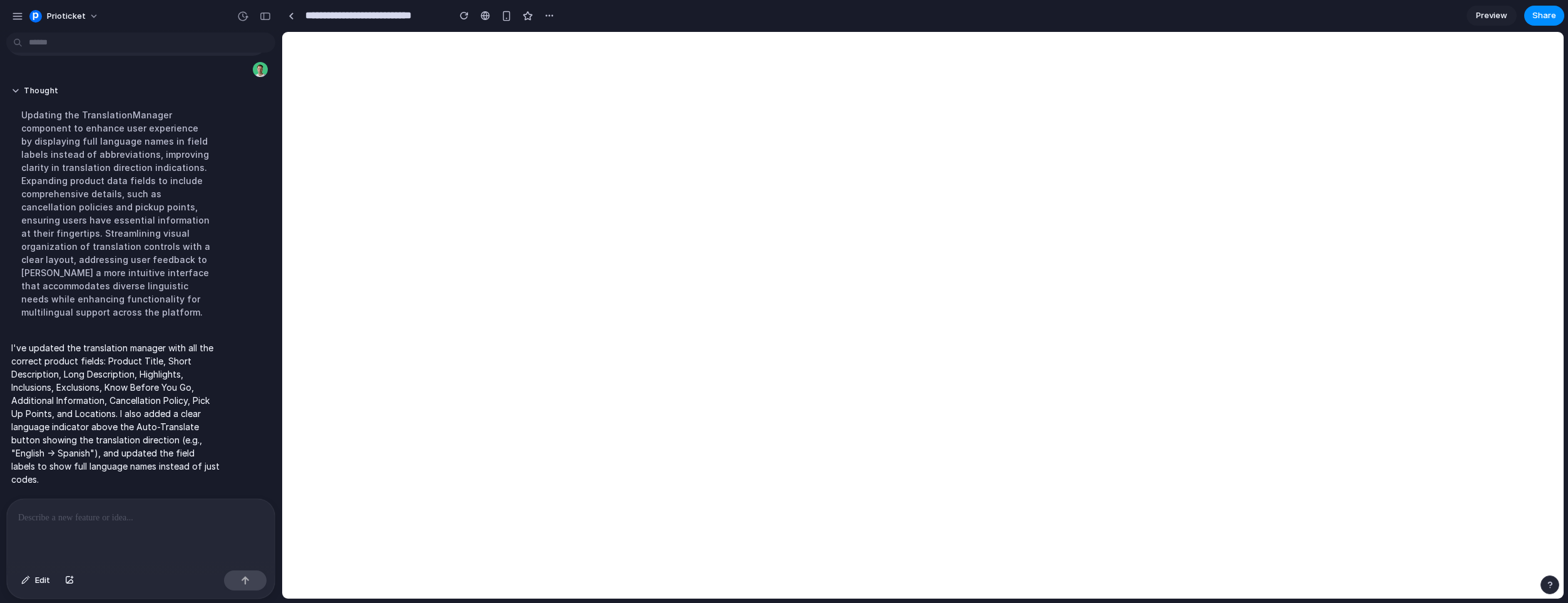
scroll to position [1195, 0]
click at [99, 526] on div at bounding box center [141, 532] width 268 height 66
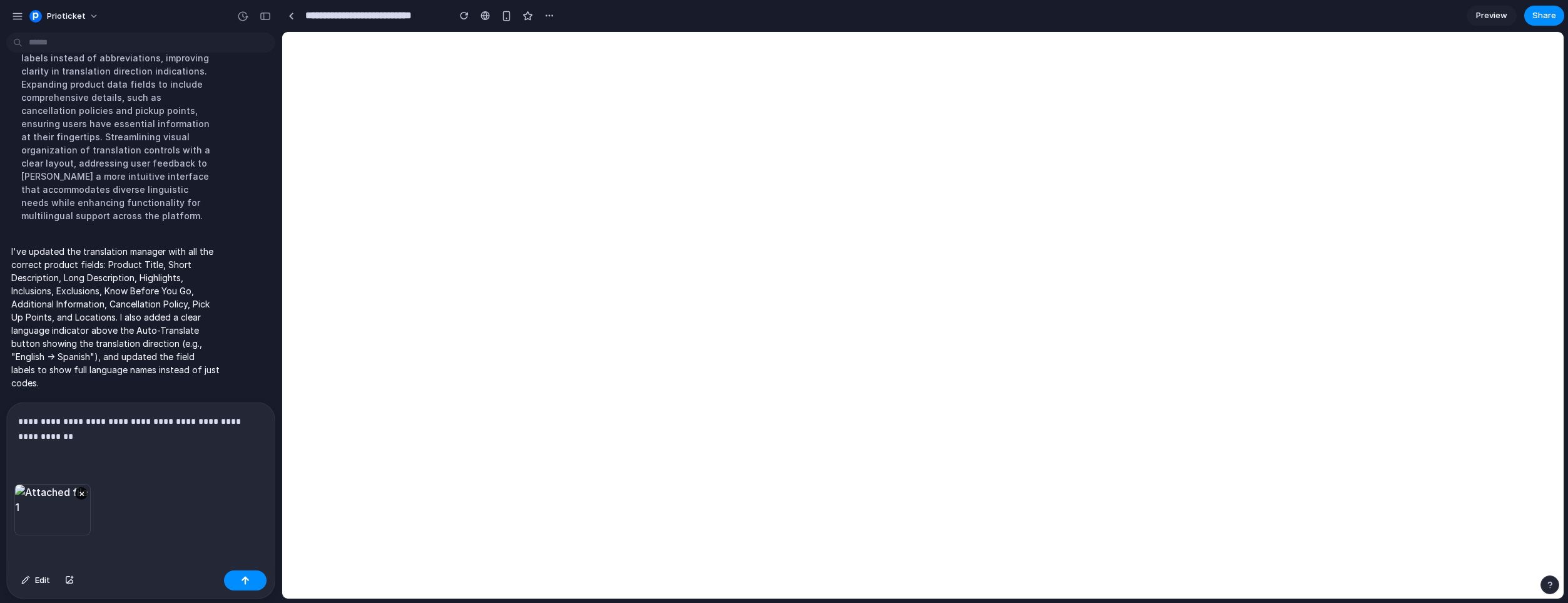
click at [196, 417] on p "**********" at bounding box center [141, 429] width 245 height 30
click at [248, 589] on button "button" at bounding box center [245, 580] width 43 height 20
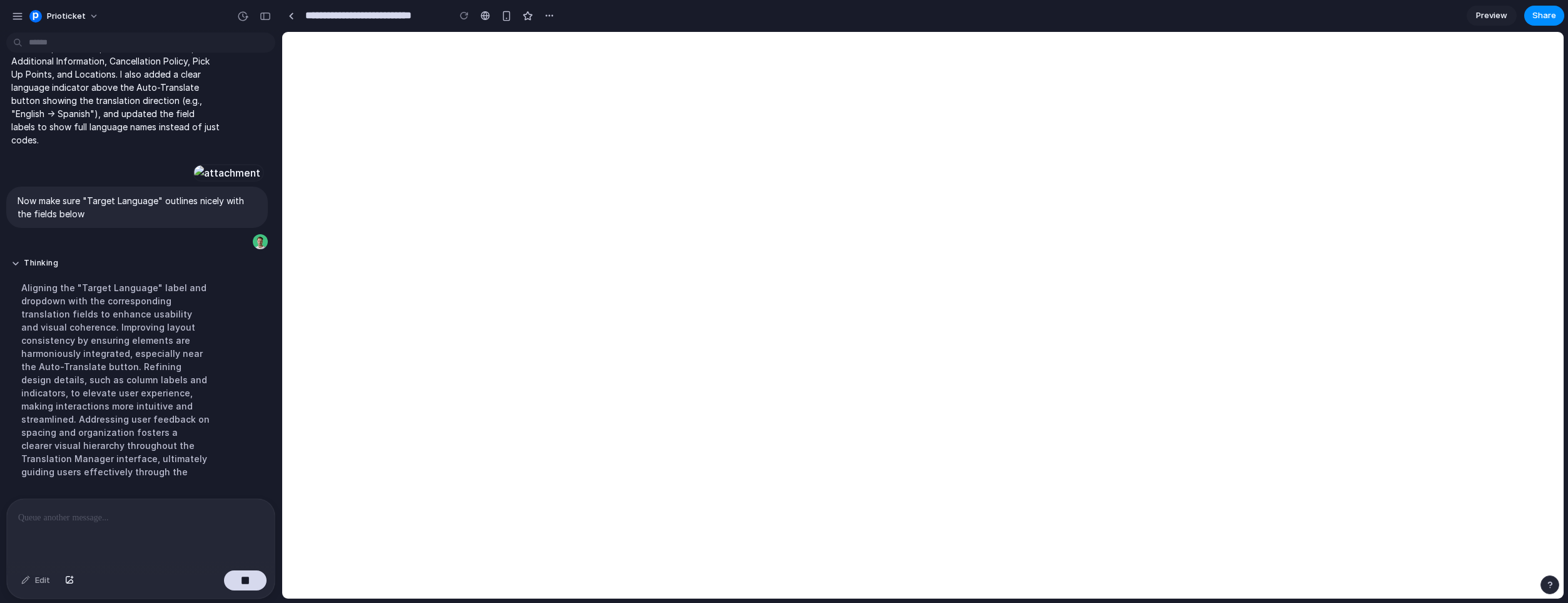
scroll to position [1359, 0]
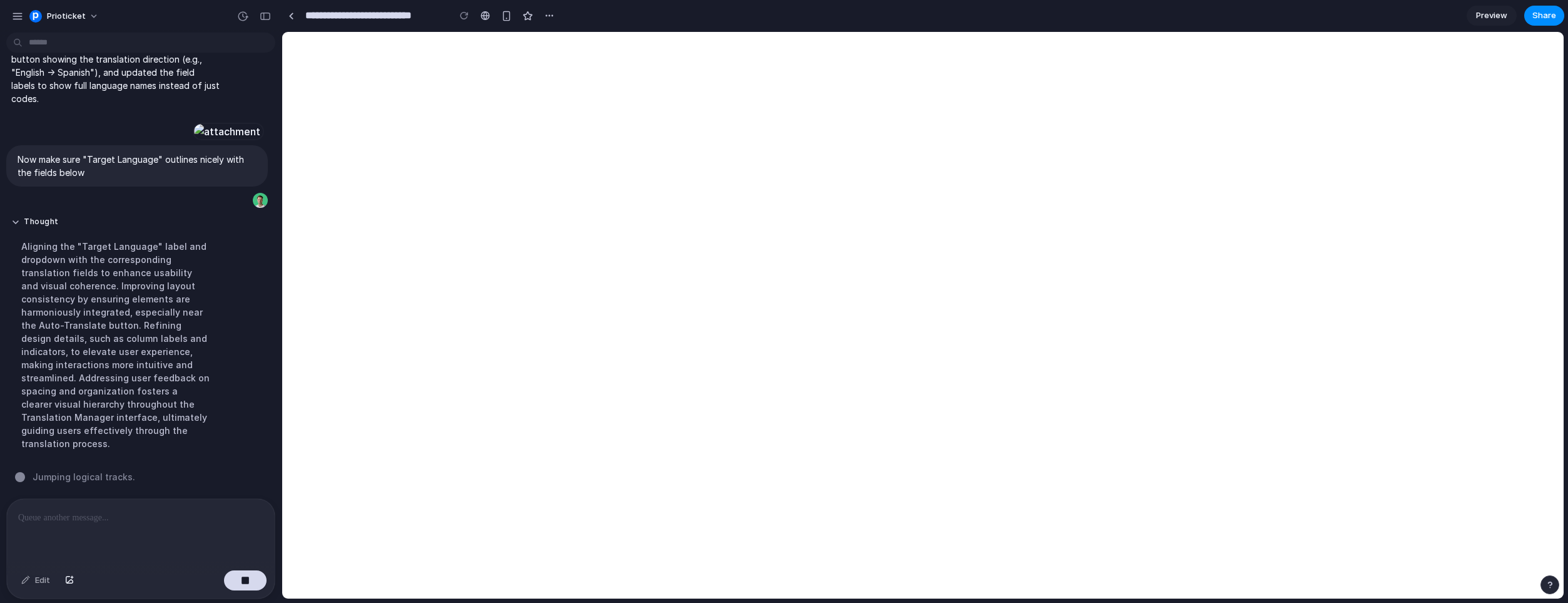
click at [114, 520] on p at bounding box center [141, 517] width 245 height 15
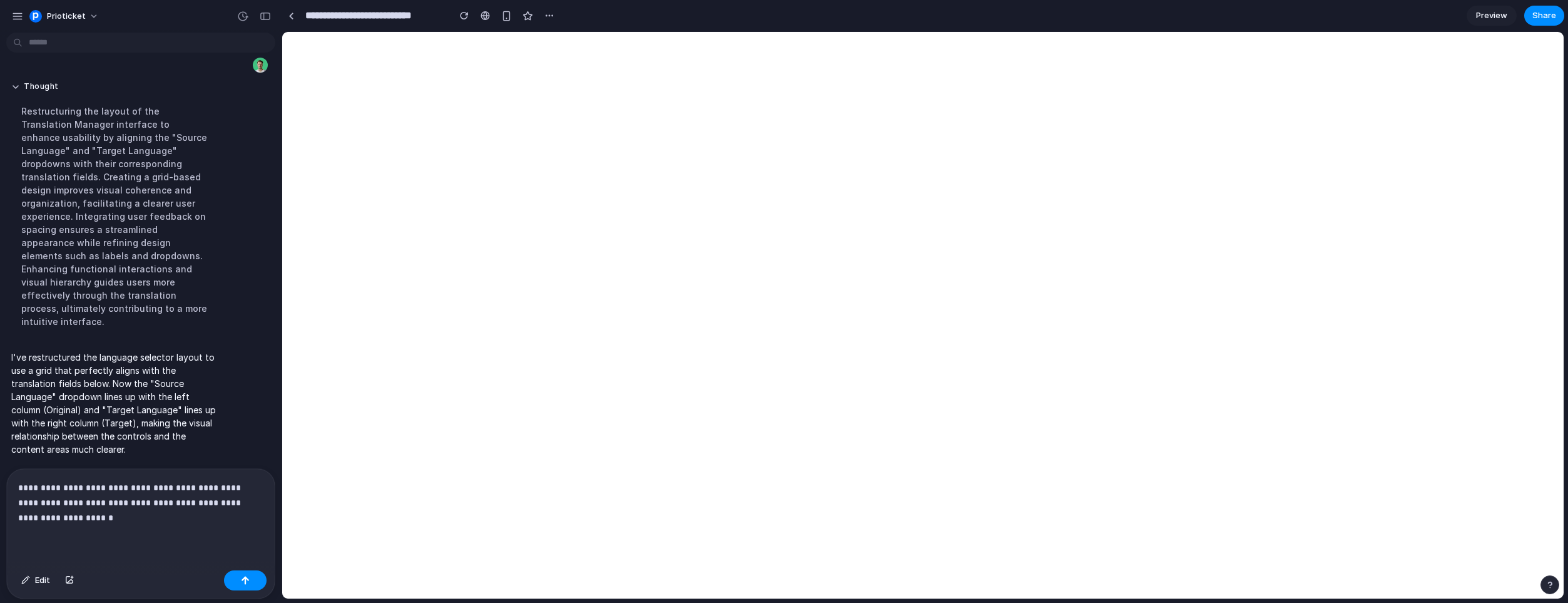
scroll to position [1480, 0]
click at [241, 574] on button "button" at bounding box center [245, 580] width 43 height 20
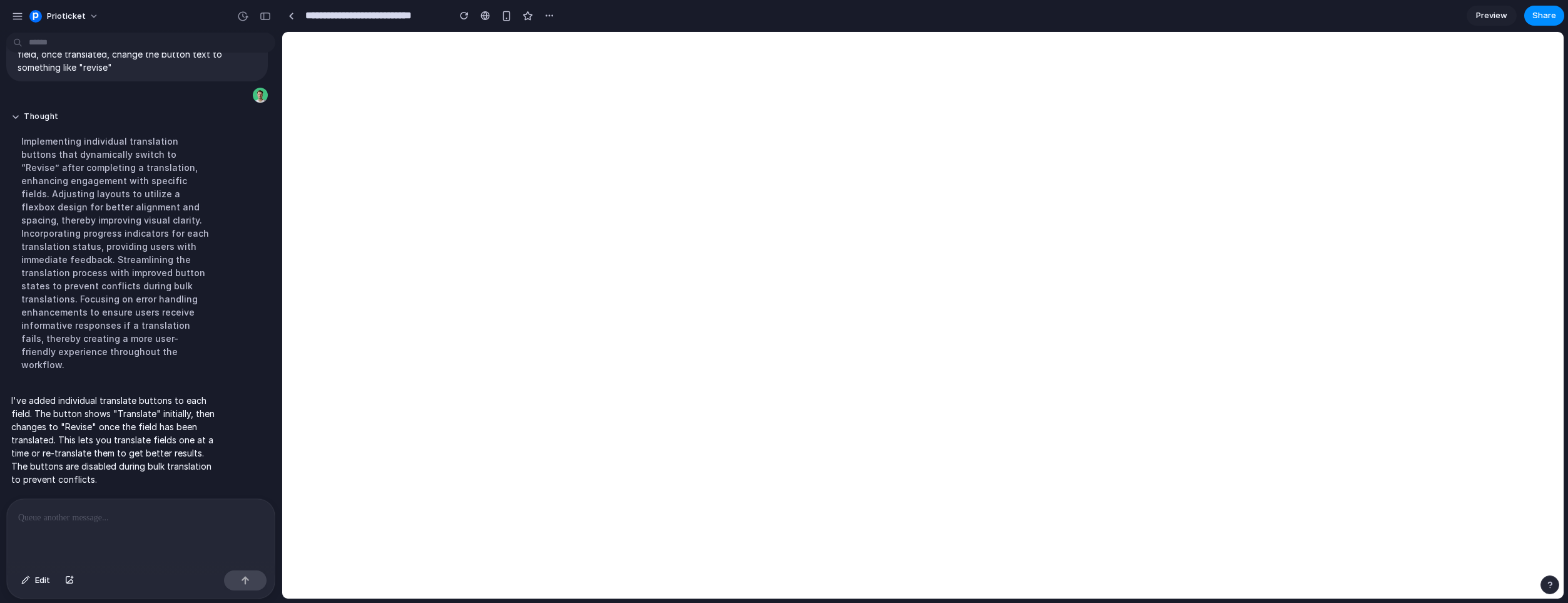
scroll to position [1684, 0]
click at [50, 512] on p at bounding box center [141, 517] width 245 height 15
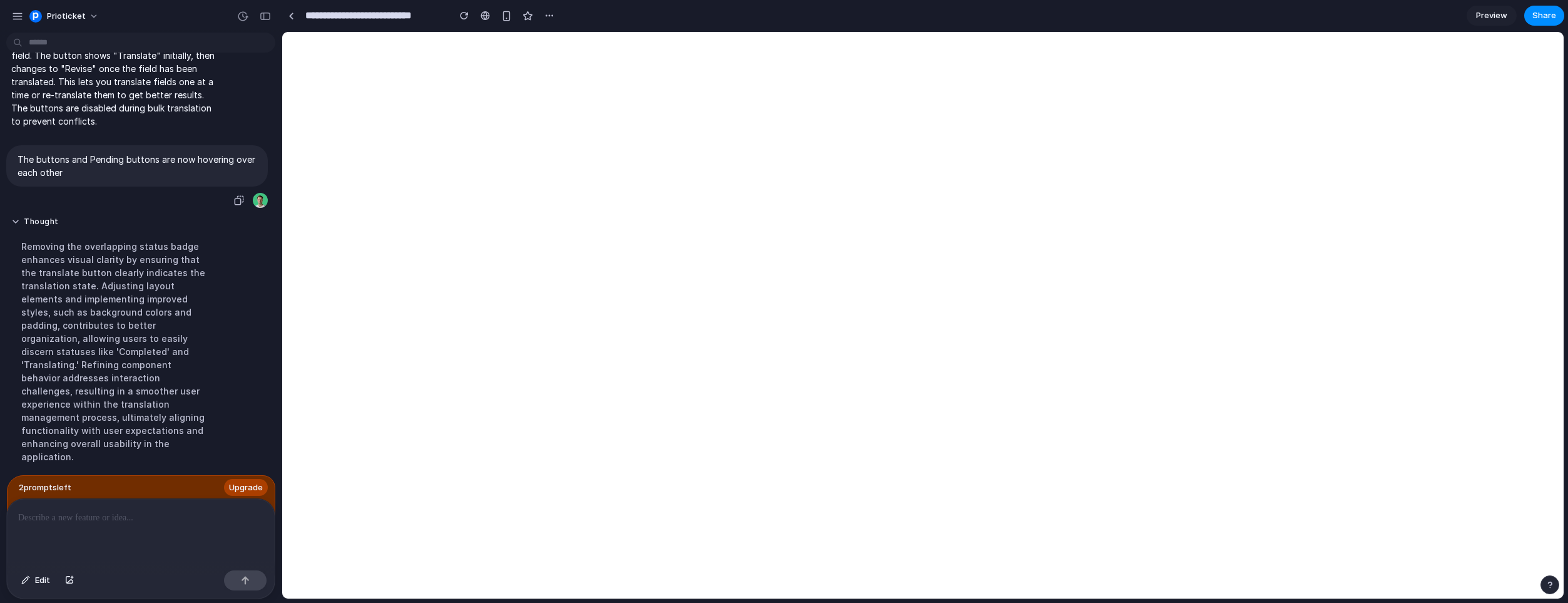
scroll to position [1874, 0]
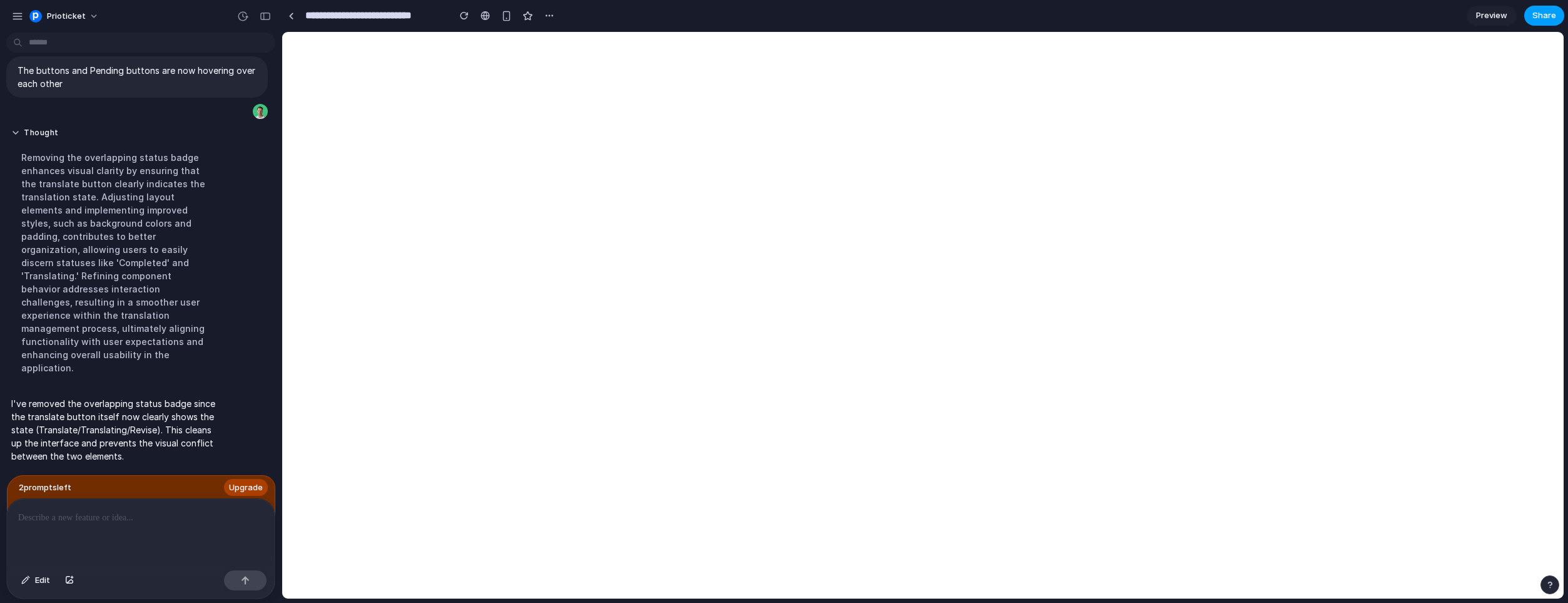
click at [1543, 13] on span "Share" at bounding box center [1545, 15] width 24 height 13
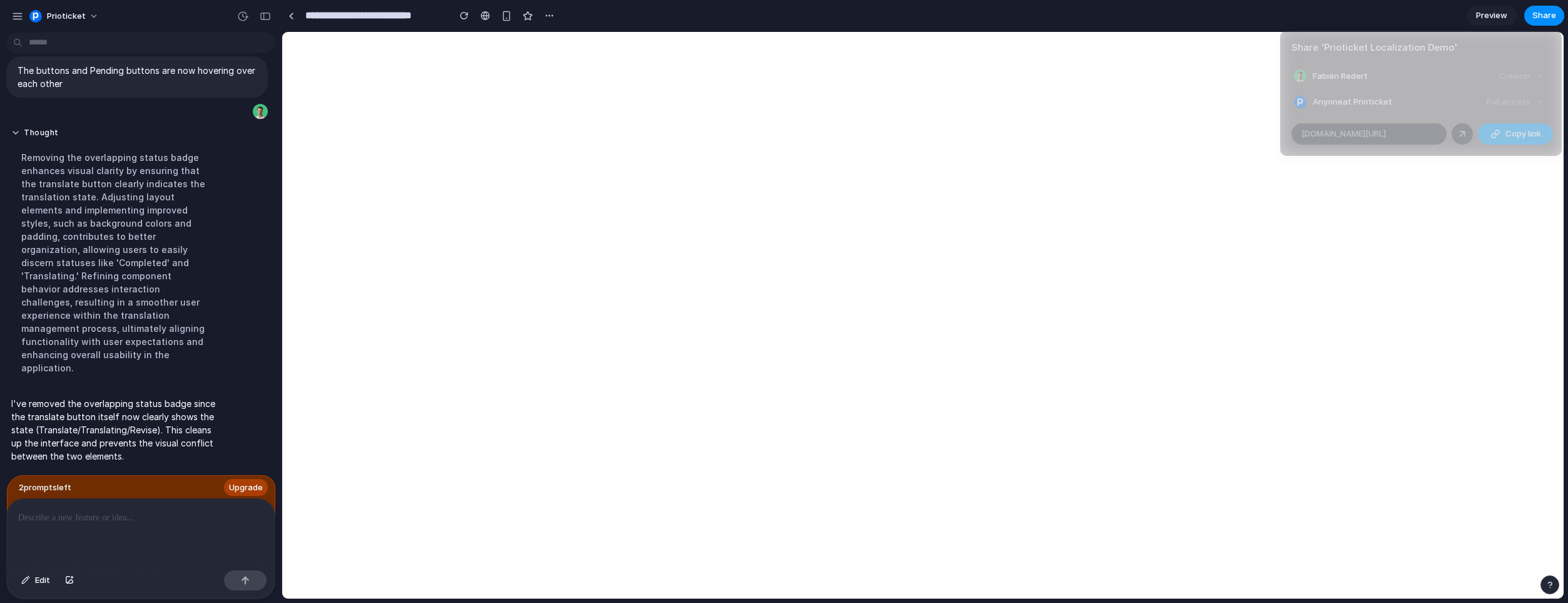
click at [1508, 129] on span "Copy link" at bounding box center [1523, 134] width 35 height 13
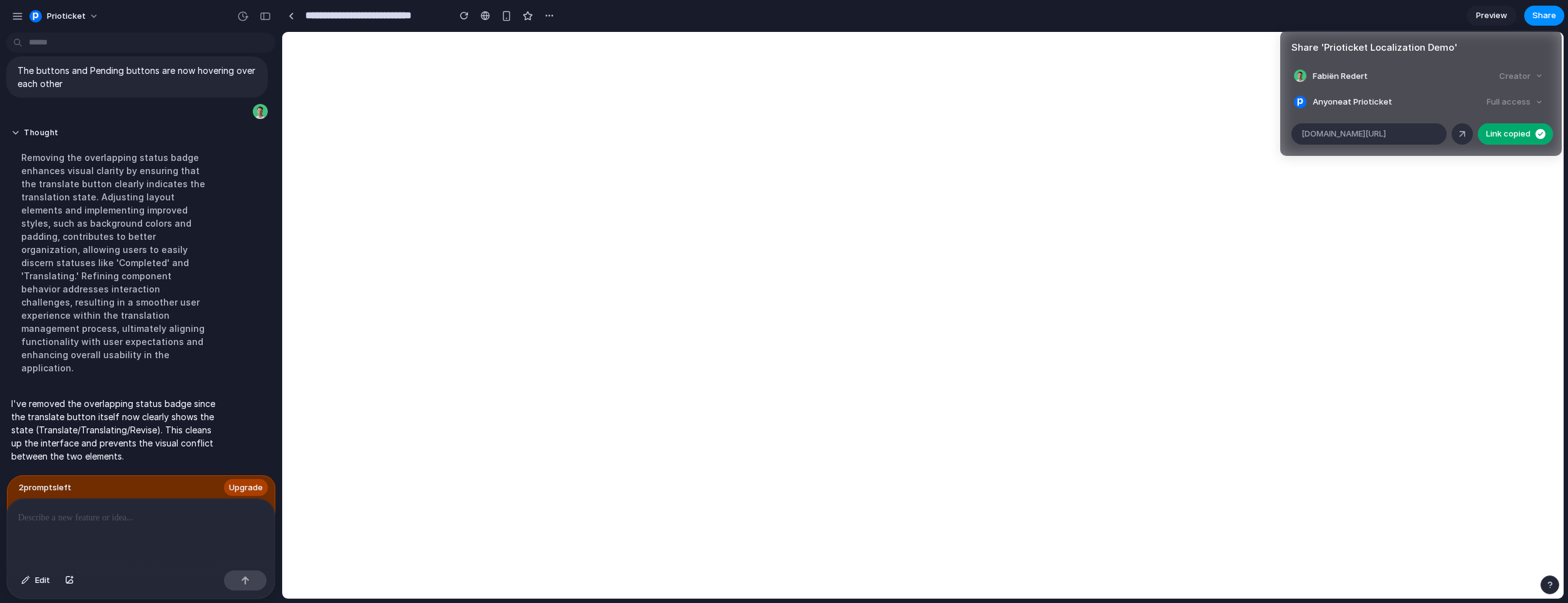
click at [1144, 100] on div "Share ' Prioticket Localization Demo ' Fabiën Redert Creator Anyone at Priotick…" at bounding box center [784, 302] width 1568 height 603
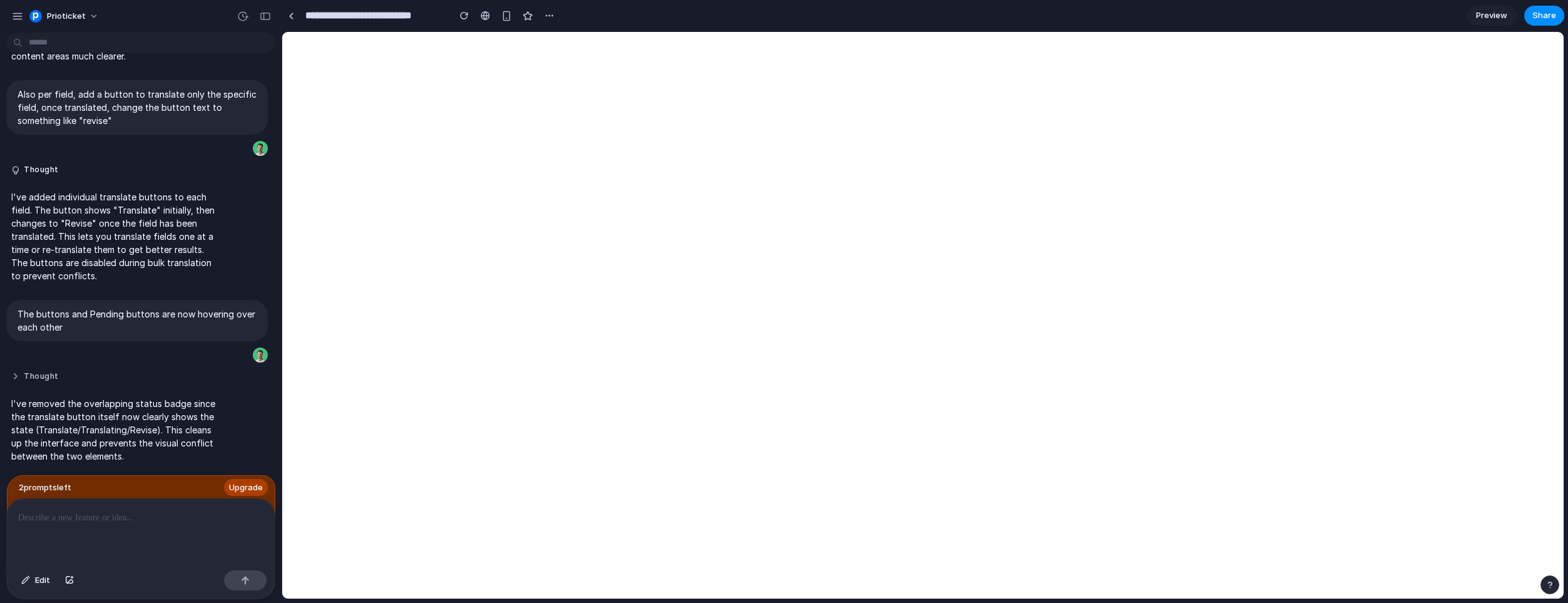
scroll to position [1657, 0]
click at [69, 515] on p at bounding box center [141, 517] width 245 height 15
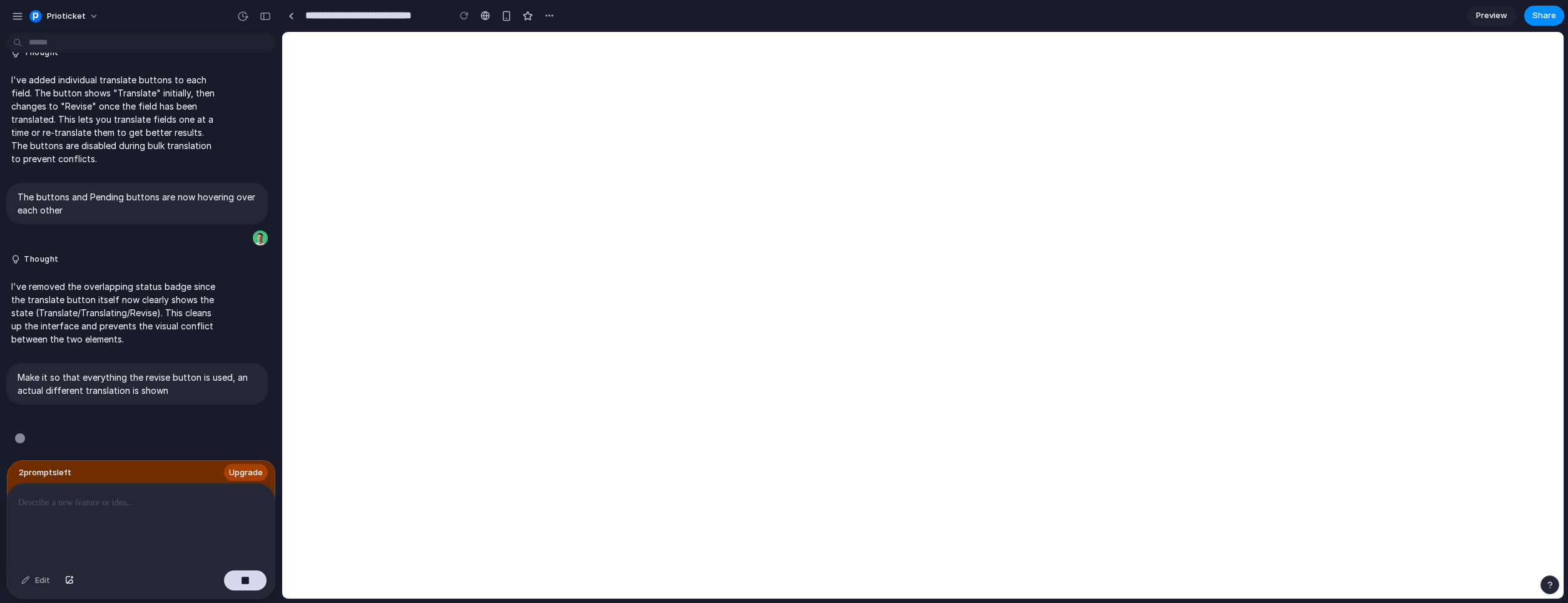
scroll to position [1759, 0]
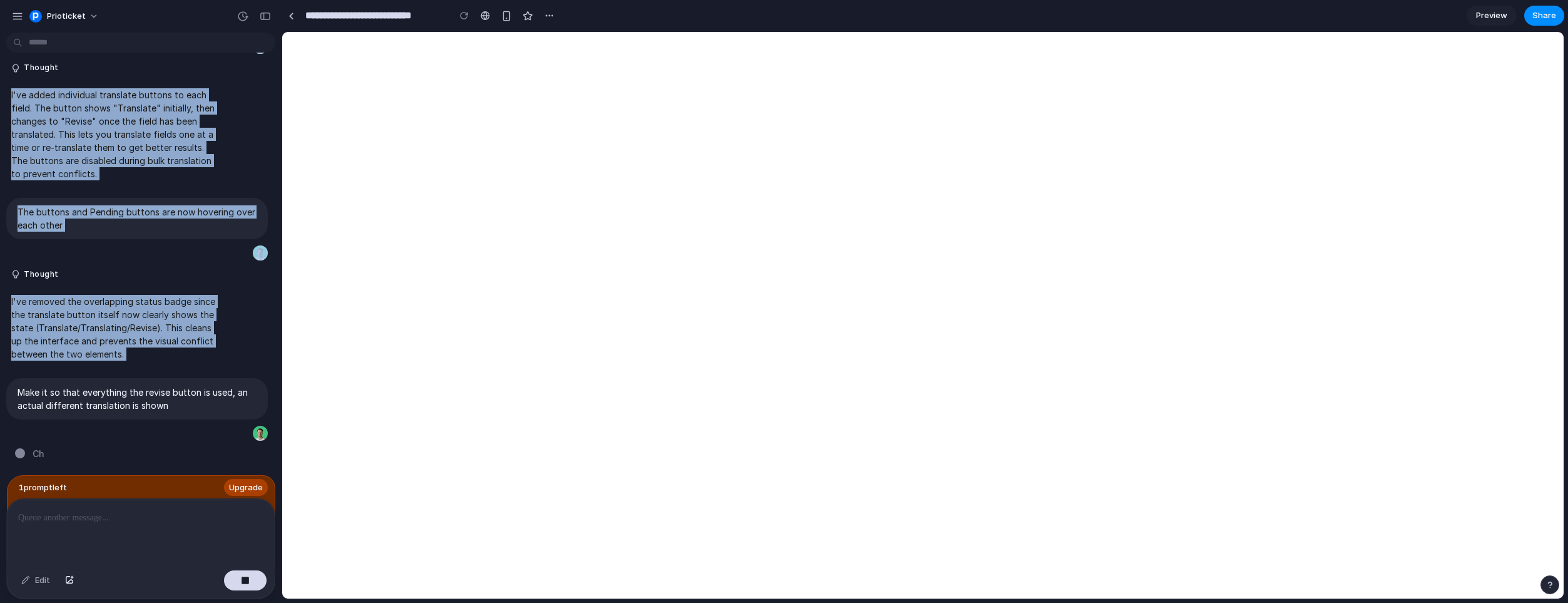
drag, startPoint x: 121, startPoint y: 373, endPoint x: 634, endPoint y: -73, distance: 679.8
click at [634, 0] on html "Prioticket Try to remake this Thought I've recreated the Amsterdam Windmill VR …" at bounding box center [784, 302] width 1568 height 603
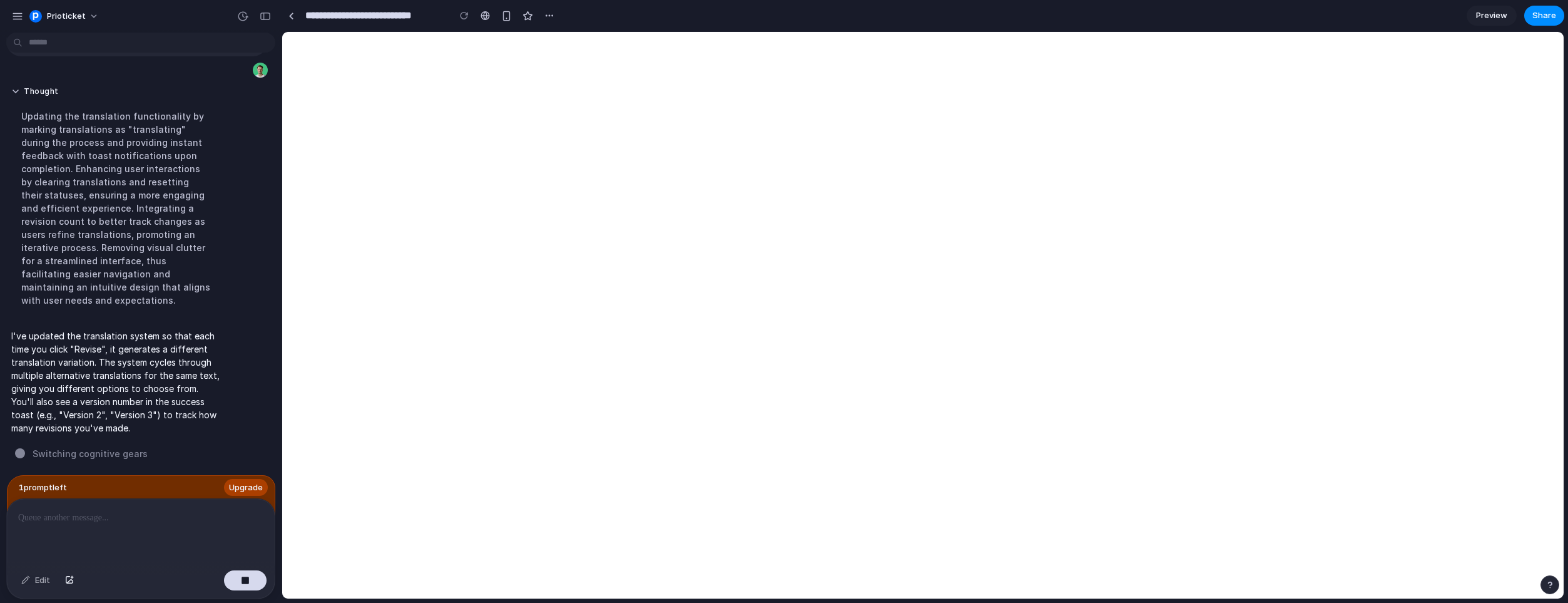
scroll to position [2081, 0]
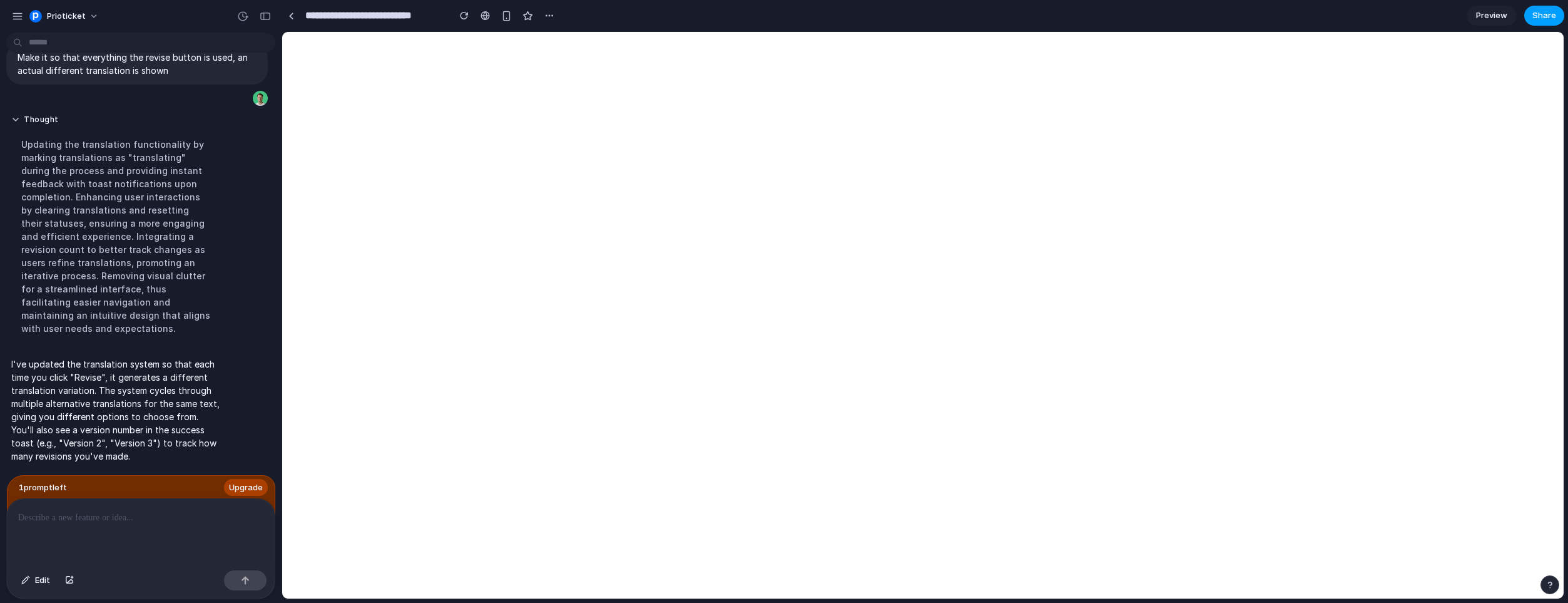
click at [1543, 8] on button "Share" at bounding box center [1544, 15] width 40 height 20
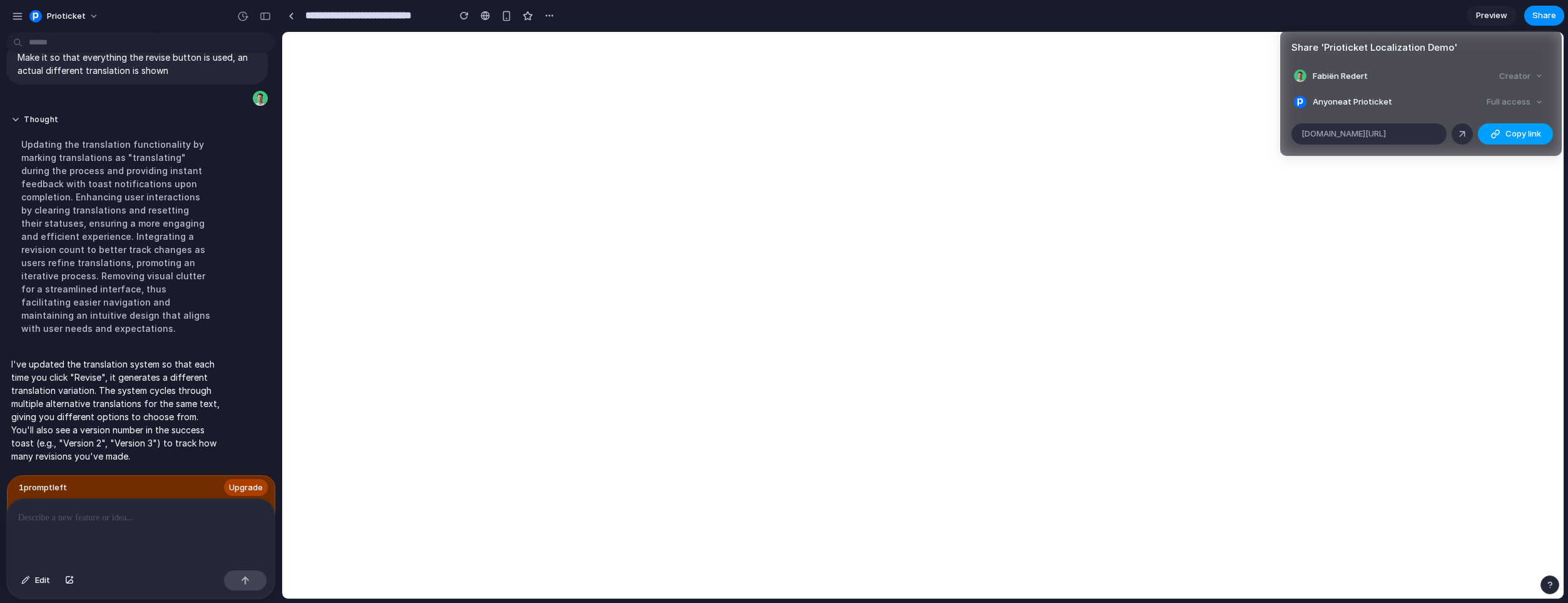
click at [1491, 133] on div "button" at bounding box center [1495, 133] width 10 height 10
click at [1161, 92] on div "Share ' Prioticket Localization Demo ' Fabiën Redert Creator Anyone at Priotick…" at bounding box center [784, 302] width 1568 height 603
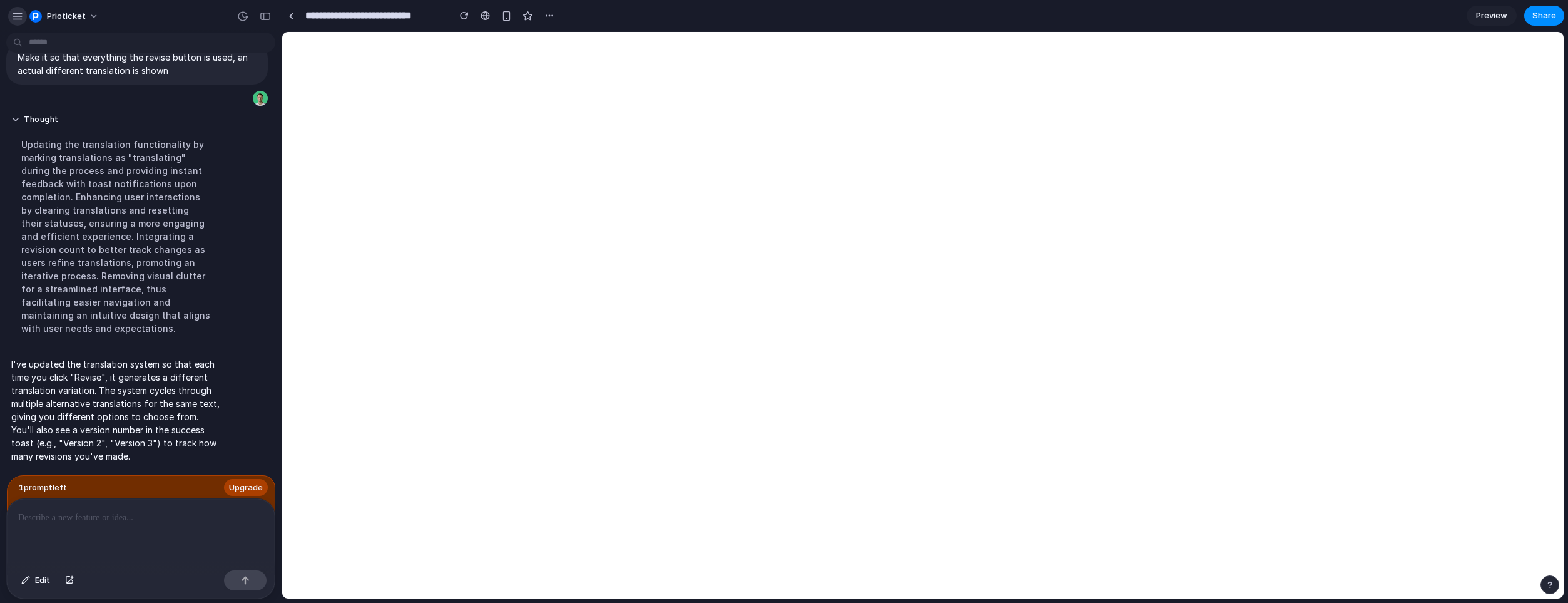
click at [12, 16] on div "button" at bounding box center [17, 16] width 11 height 11
click at [14, 19] on div "button" at bounding box center [17, 16] width 11 height 11
click at [96, 20] on button "Prioticket" at bounding box center [64, 16] width 80 height 20
click at [18, 17] on div "Settings Invite members Change theme Sign out" at bounding box center [784, 302] width 1568 height 603
click at [13, 14] on div "button" at bounding box center [17, 16] width 11 height 11
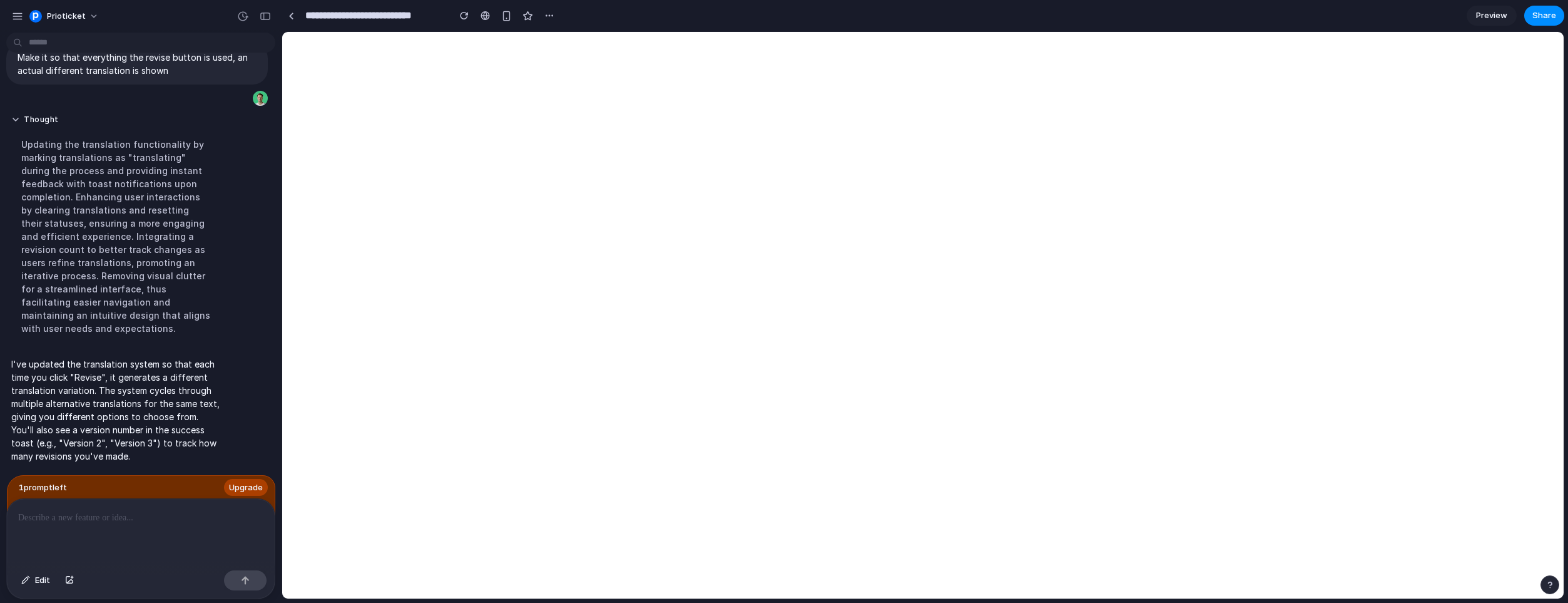
click at [213, 8] on div "Prioticket" at bounding box center [141, 15] width 282 height 30
click at [268, 11] on button "button" at bounding box center [265, 16] width 20 height 20
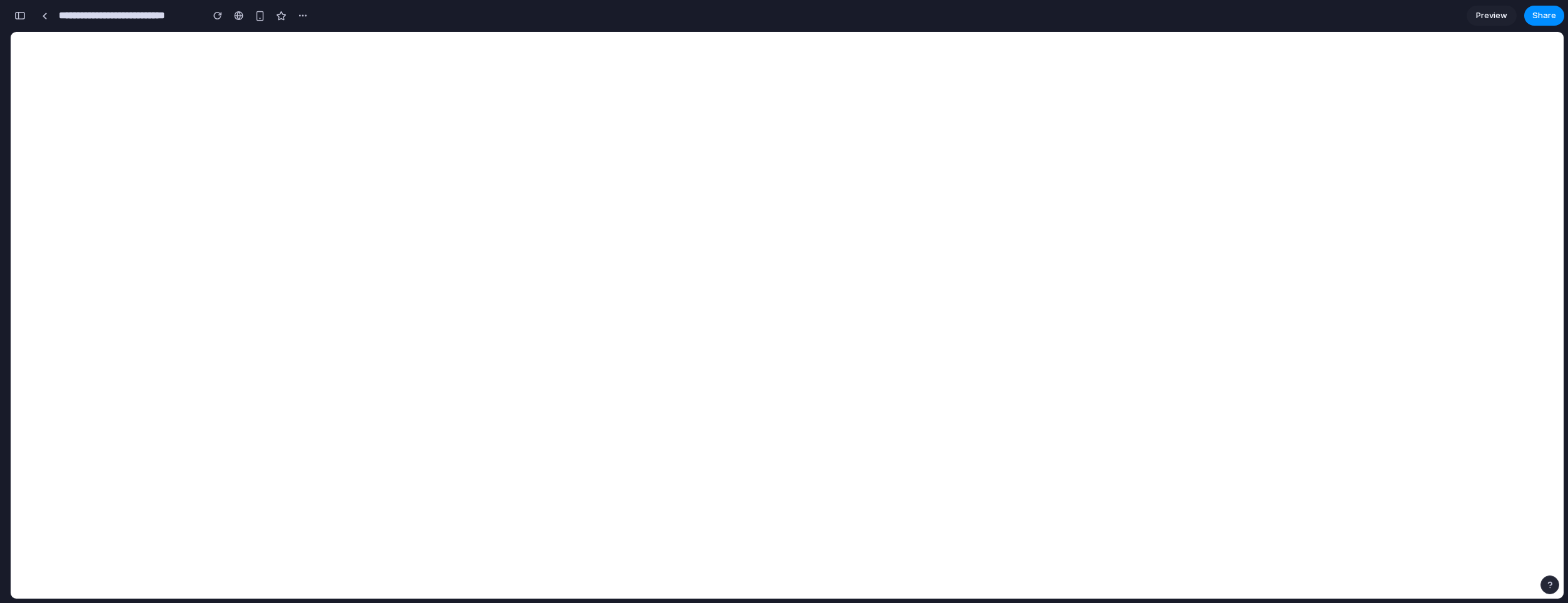
scroll to position [2718, 0]
click at [24, 12] on div "button" at bounding box center [20, 16] width 11 height 9
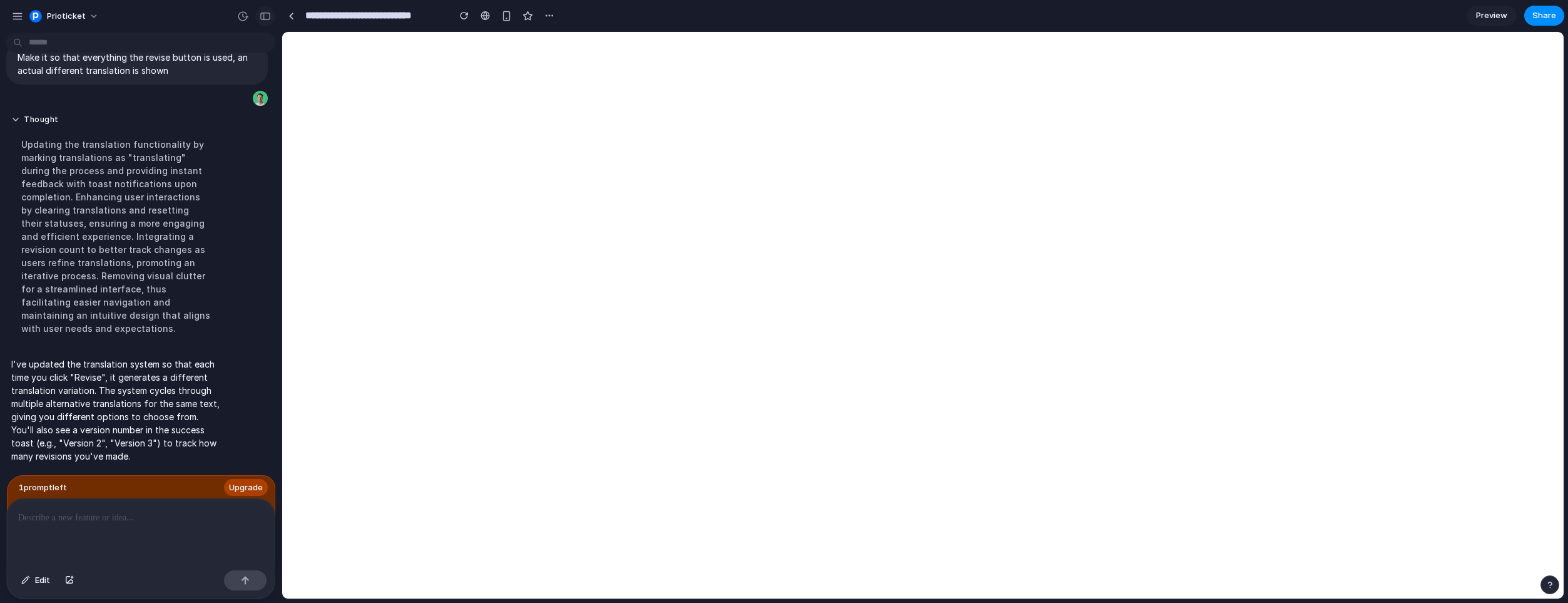
click at [263, 16] on div "button" at bounding box center [265, 17] width 11 height 9
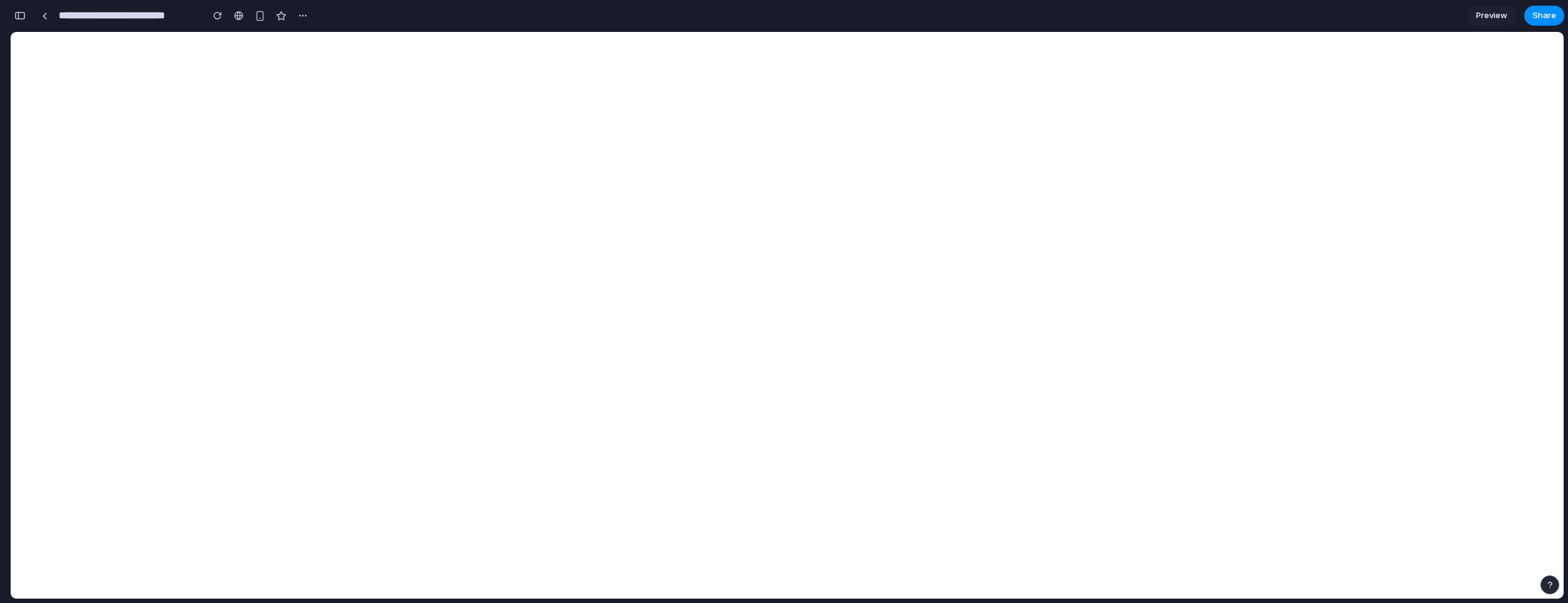
scroll to position [2718, 0]
click at [1485, 24] on link "Preview" at bounding box center [1491, 15] width 50 height 20
